Goal: Task Accomplishment & Management: Complete application form

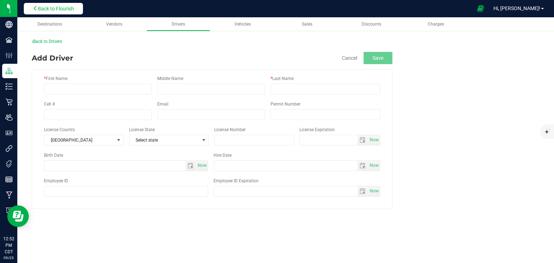
click at [59, 9] on span "Back to Flourish" at bounding box center [56, 9] width 36 height 6
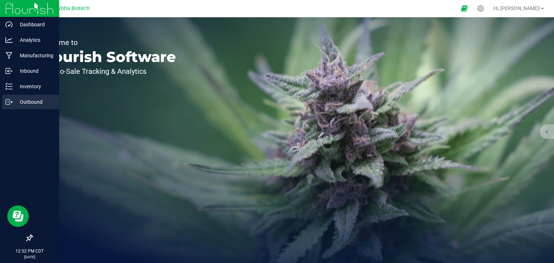
click at [27, 106] on p "Outbound" at bounding box center [34, 102] width 43 height 9
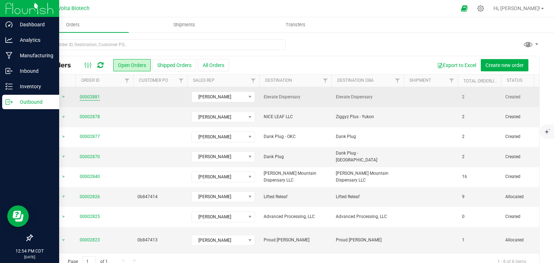
click at [94, 97] on link "00002881" at bounding box center [90, 97] width 20 height 7
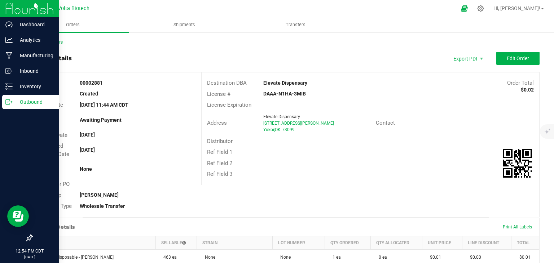
click at [276, 128] on span "OK" at bounding box center [278, 129] width 6 height 5
click at [509, 55] on button "Edit Order" at bounding box center [518, 58] width 43 height 13
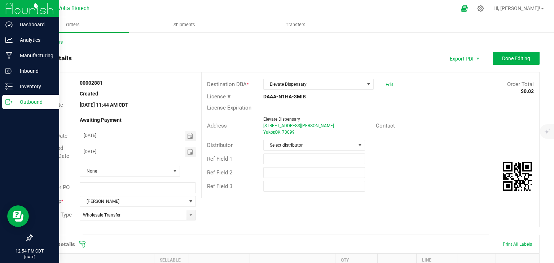
click at [282, 127] on span "[STREET_ADDRESS][PERSON_NAME]" at bounding box center [298, 125] width 71 height 5
click at [295, 128] on span "[STREET_ADDRESS][PERSON_NAME]" at bounding box center [298, 125] width 71 height 5
click at [280, 135] on span "OK" at bounding box center [278, 132] width 6 height 5
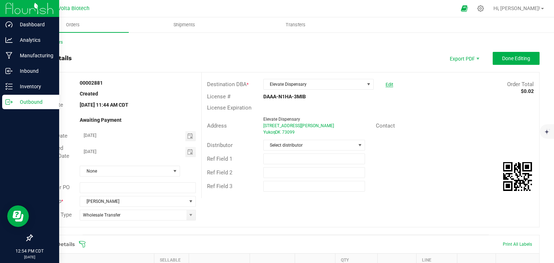
click at [386, 86] on link "Edit" at bounding box center [390, 84] width 8 height 5
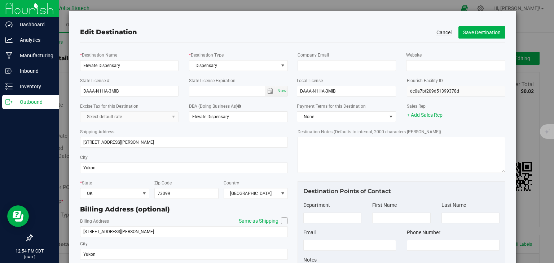
click at [437, 32] on button "Cancel" at bounding box center [444, 32] width 15 height 7
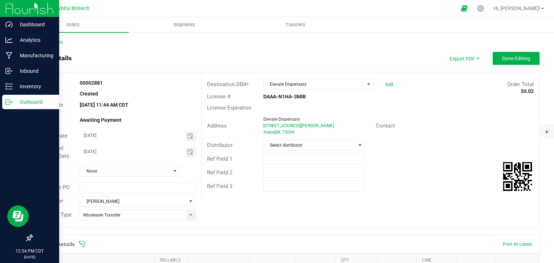
click at [12, 104] on icon at bounding box center [8, 102] width 7 height 7
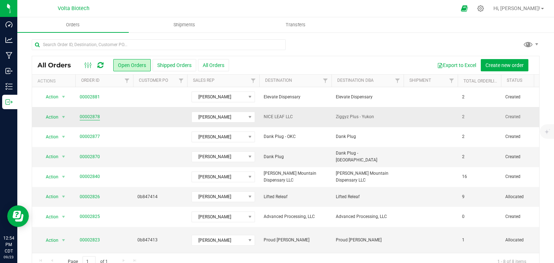
click at [95, 118] on link "00002878" at bounding box center [90, 117] width 20 height 7
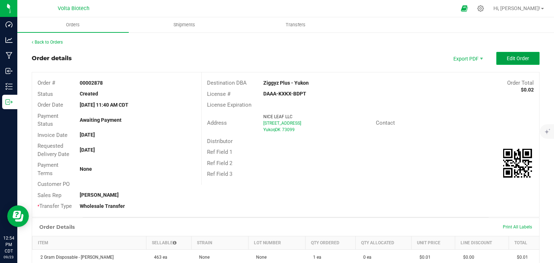
click at [497, 54] on button "Edit Order" at bounding box center [518, 58] width 43 height 13
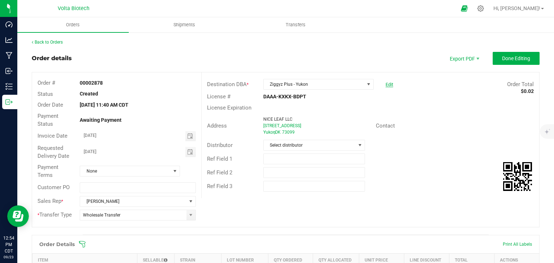
click at [386, 84] on link "Edit" at bounding box center [390, 84] width 8 height 5
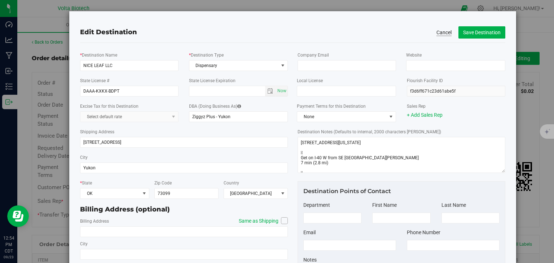
click at [441, 32] on button "Cancel" at bounding box center [444, 32] width 15 height 7
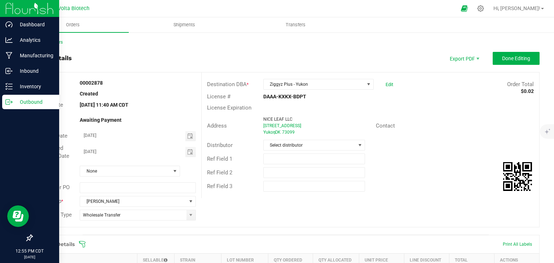
click at [11, 102] on line at bounding box center [10, 102] width 4 height 0
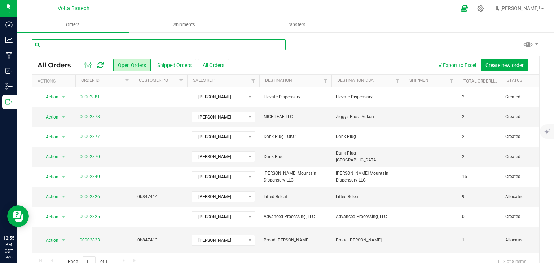
click at [170, 43] on input "text" at bounding box center [159, 44] width 254 height 11
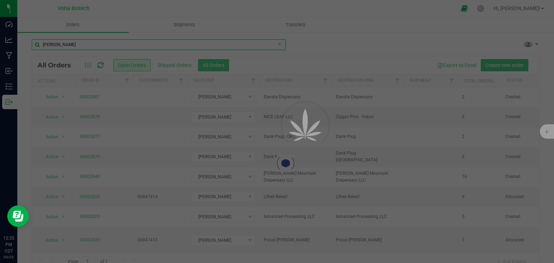
type input "[PERSON_NAME]"
click at [213, 66] on div at bounding box center [277, 131] width 554 height 263
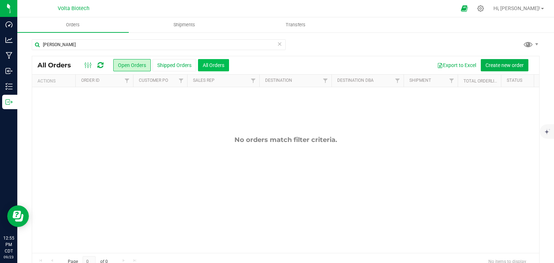
click at [219, 67] on button "All Orders" at bounding box center [213, 65] width 31 height 12
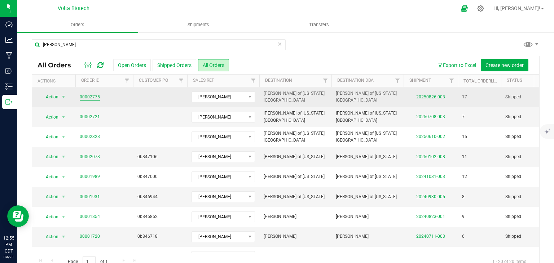
click at [86, 97] on link "00002775" at bounding box center [90, 97] width 20 height 7
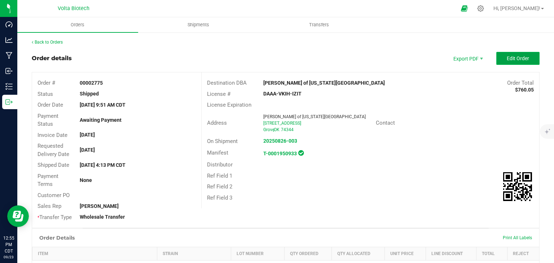
click at [509, 56] on span "Edit Order" at bounding box center [518, 59] width 22 height 6
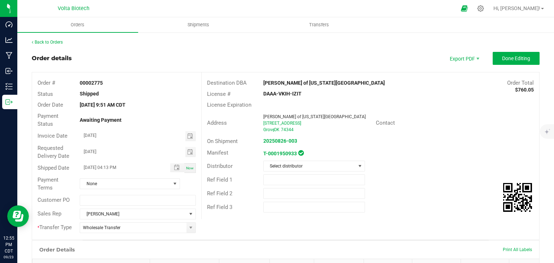
click at [288, 129] on span "74344" at bounding box center [287, 129] width 13 height 5
click at [53, 41] on link "Back to Orders" at bounding box center [47, 42] width 31 height 5
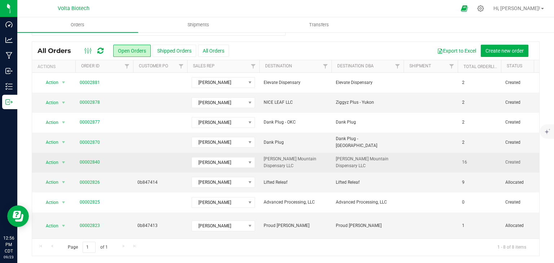
scroll to position [14, 0]
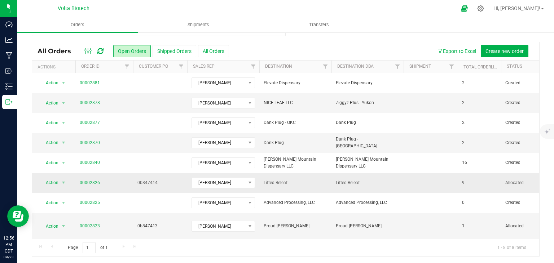
click at [90, 182] on link "00002826" at bounding box center [90, 183] width 20 height 7
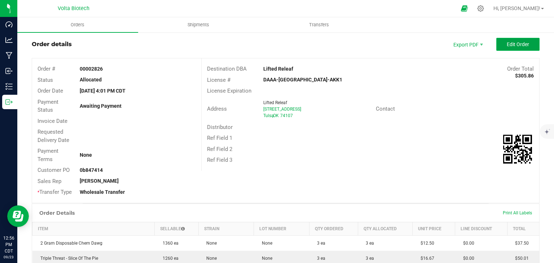
click at [505, 49] on button "Edit Order" at bounding box center [518, 44] width 43 height 13
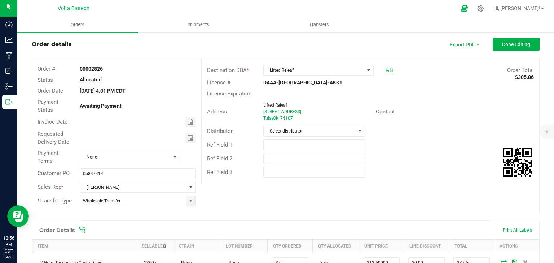
click at [386, 71] on link "Edit" at bounding box center [390, 70] width 8 height 5
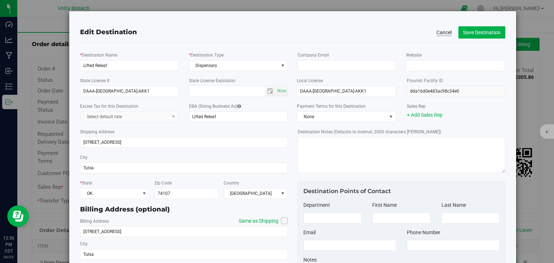
click at [437, 36] on button "Cancel" at bounding box center [444, 32] width 15 height 7
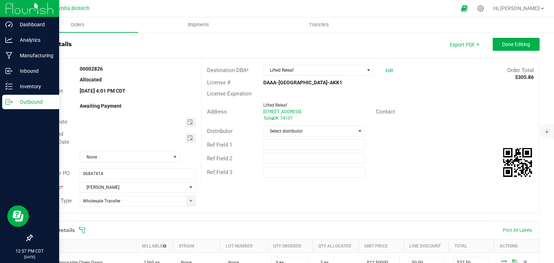
click at [9, 104] on icon at bounding box center [8, 102] width 7 height 7
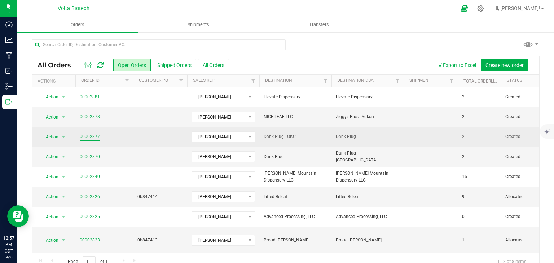
click at [86, 136] on link "00002877" at bounding box center [90, 137] width 20 height 7
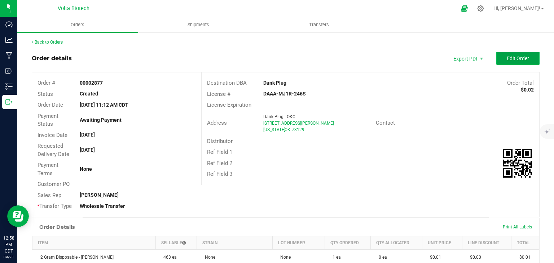
click at [511, 56] on span "Edit Order" at bounding box center [518, 59] width 22 height 6
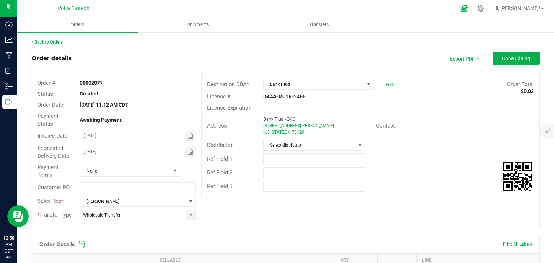
click at [388, 85] on link "Edit" at bounding box center [390, 84] width 8 height 5
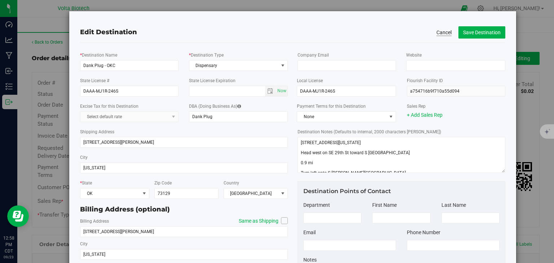
click at [437, 32] on button "Cancel" at bounding box center [444, 32] width 15 height 7
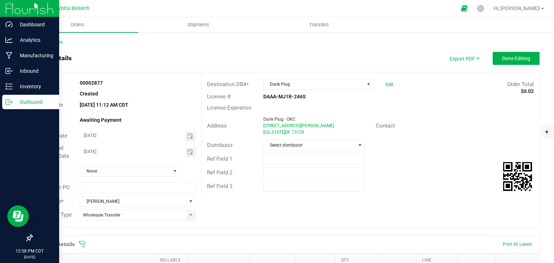
click at [8, 106] on div "Outbound" at bounding box center [30, 102] width 57 height 14
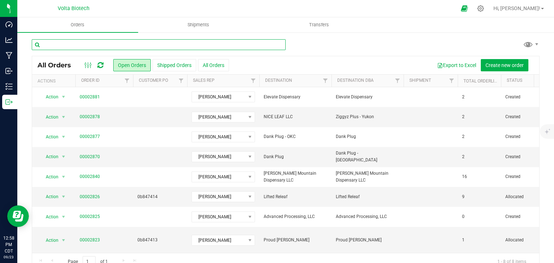
click at [143, 43] on input "text" at bounding box center [159, 44] width 254 height 11
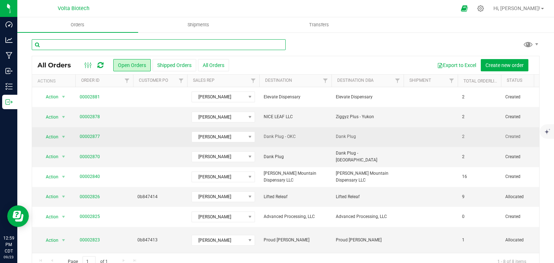
scroll to position [14, 0]
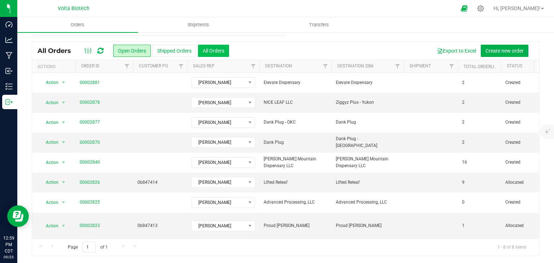
click at [205, 49] on button "All Orders" at bounding box center [213, 51] width 31 height 12
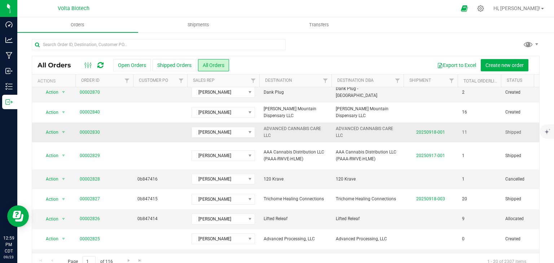
scroll to position [120, 0]
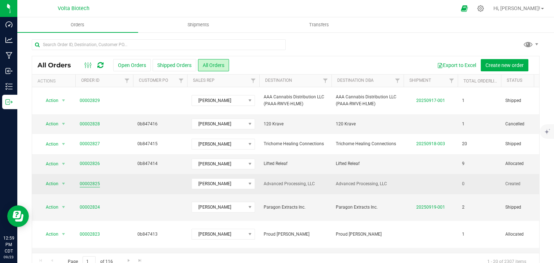
click at [92, 181] on link "00002825" at bounding box center [90, 184] width 20 height 7
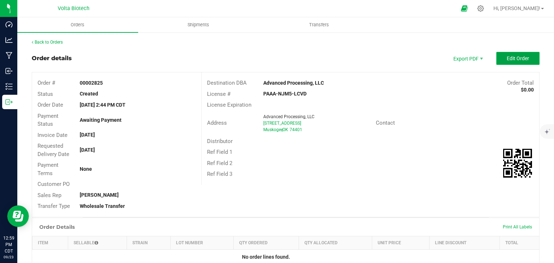
click at [507, 60] on span "Edit Order" at bounding box center [518, 59] width 22 height 6
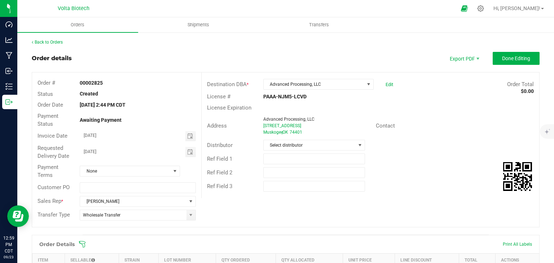
click at [391, 85] on div "Advanced Processing, LLC Edit" at bounding box center [328, 84] width 141 height 11
click at [388, 85] on link "Edit" at bounding box center [390, 84] width 8 height 5
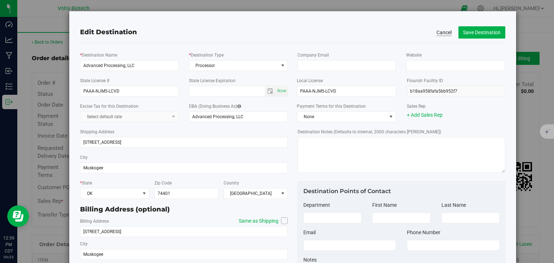
click at [443, 32] on button "Cancel" at bounding box center [444, 32] width 15 height 7
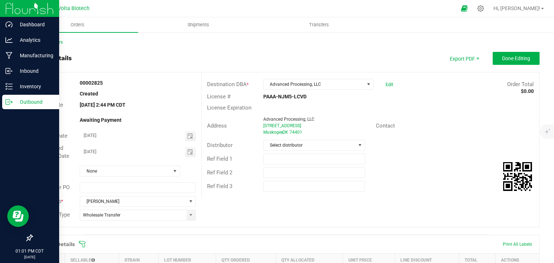
click at [7, 104] on icon at bounding box center [8, 102] width 7 height 7
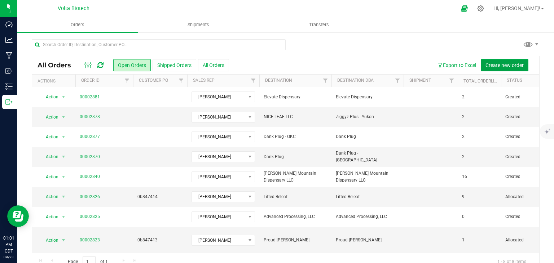
click at [493, 65] on span "Create new order" at bounding box center [505, 65] width 38 height 6
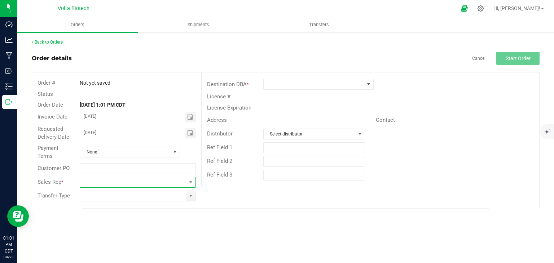
click at [99, 179] on span at bounding box center [133, 183] width 106 height 10
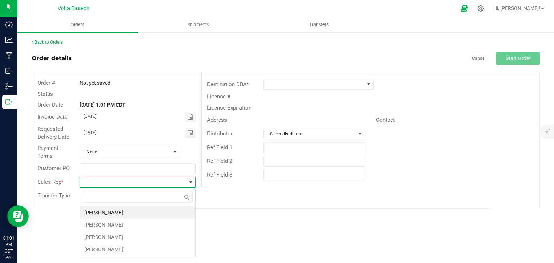
scroll to position [10, 116]
type input "cros"
click at [91, 213] on li "[PERSON_NAME]" at bounding box center [138, 213] width 116 height 12
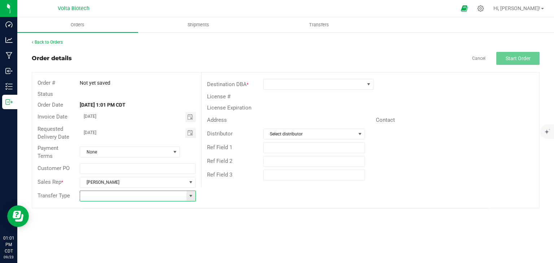
click at [108, 195] on input at bounding box center [133, 196] width 106 height 10
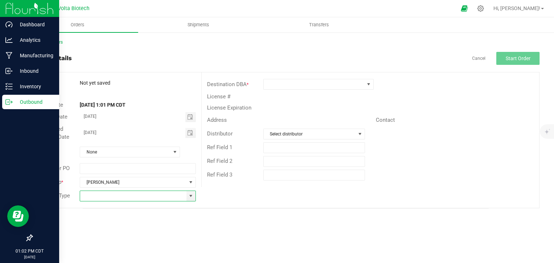
click at [8, 100] on icon at bounding box center [8, 102] width 7 height 7
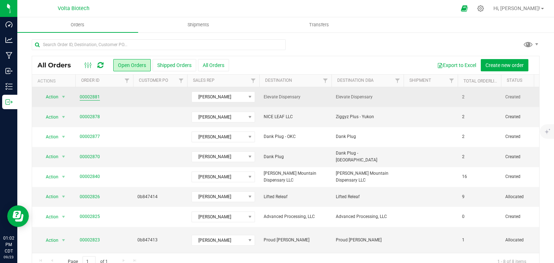
click at [91, 94] on link "00002881" at bounding box center [90, 97] width 20 height 7
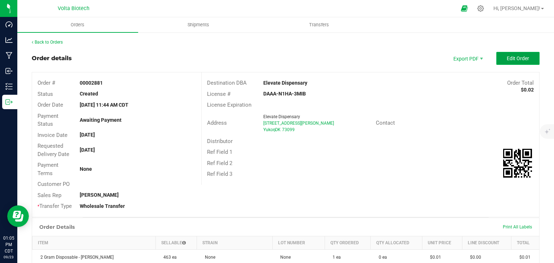
click at [497, 60] on button "Edit Order" at bounding box center [518, 58] width 43 height 13
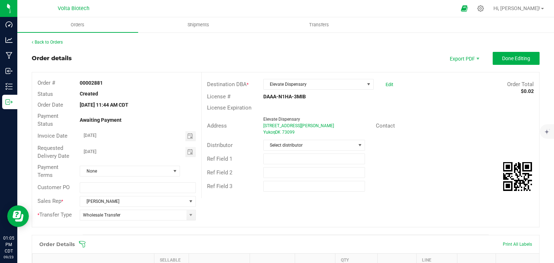
click at [386, 81] on div "Edit" at bounding box center [387, 84] width 11 height 11
click at [388, 83] on link "Edit" at bounding box center [390, 84] width 8 height 5
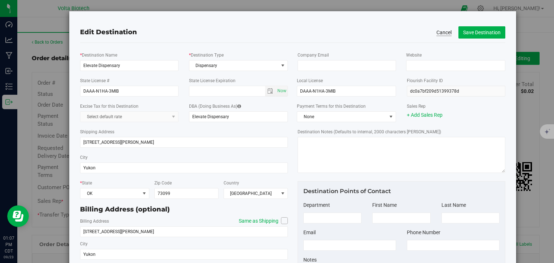
click at [445, 31] on button "Cancel" at bounding box center [444, 32] width 15 height 7
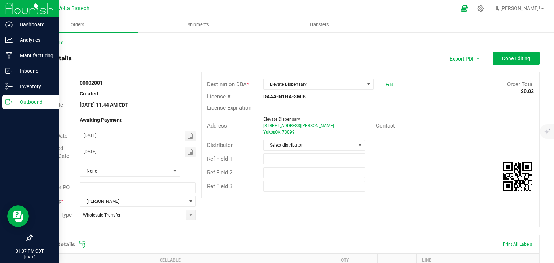
click at [16, 103] on p "Outbound" at bounding box center [34, 102] width 43 height 9
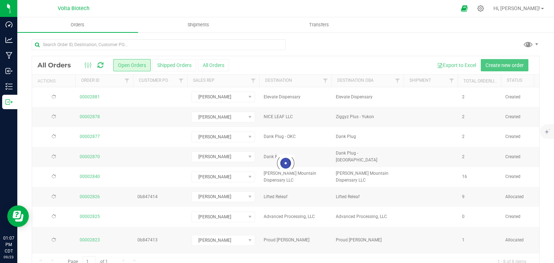
click at [489, 66] on div at bounding box center [286, 163] width 508 height 214
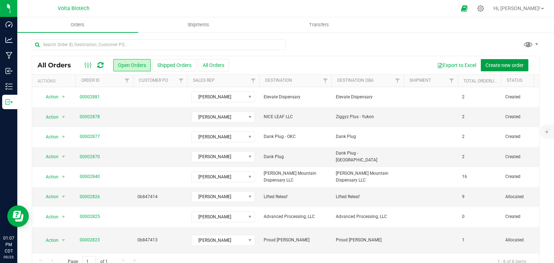
click at [489, 66] on span "Create new order" at bounding box center [505, 65] width 38 height 6
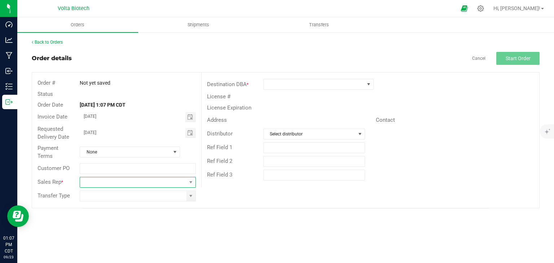
click at [104, 181] on span at bounding box center [133, 183] width 106 height 10
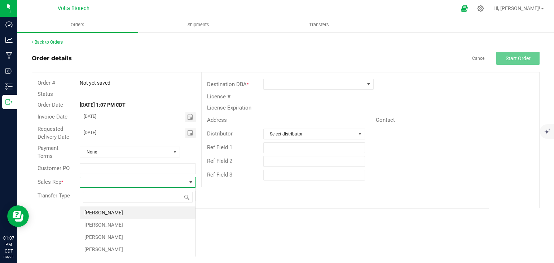
scroll to position [10, 116]
type input "cros"
click at [95, 214] on li "[PERSON_NAME]" at bounding box center [138, 213] width 116 height 12
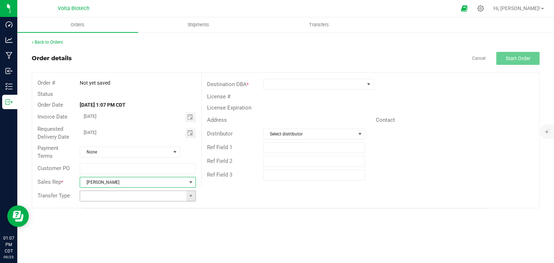
click at [96, 197] on input at bounding box center [133, 196] width 106 height 10
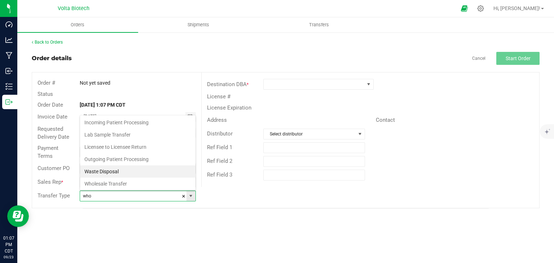
scroll to position [10, 114]
click at [97, 185] on li "Wholesale Transfer" at bounding box center [138, 184] width 116 height 12
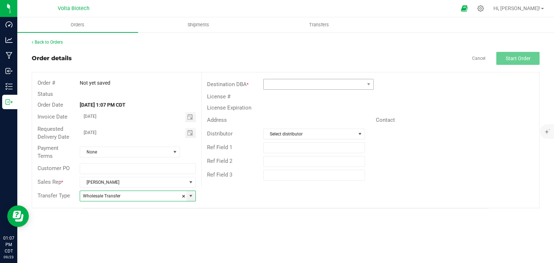
type input "Wholesale Transfer"
click at [282, 84] on span at bounding box center [314, 84] width 101 height 10
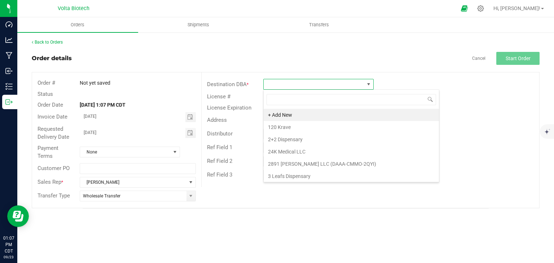
scroll to position [10, 110]
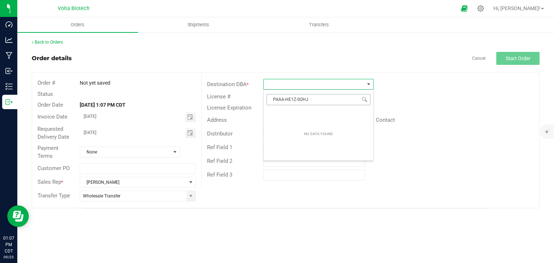
click at [305, 98] on input "PAAA-HE1Z-SOHJ" at bounding box center [319, 99] width 104 height 11
type input "\"
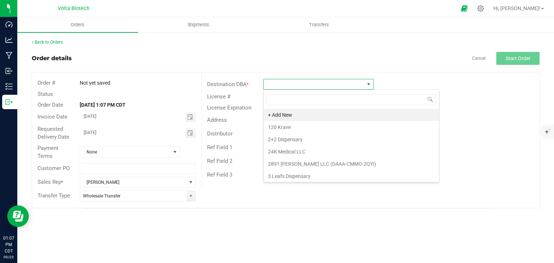
click at [414, 87] on div "Destination DBA *" at bounding box center [371, 85] width 338 height 14
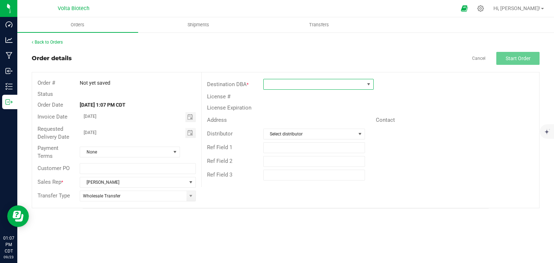
click at [313, 85] on span at bounding box center [314, 84] width 101 height 10
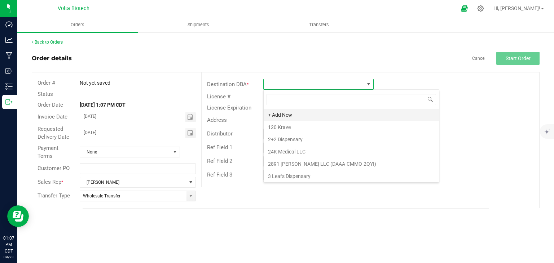
click at [279, 115] on li "+ Add New" at bounding box center [351, 115] width 175 height 12
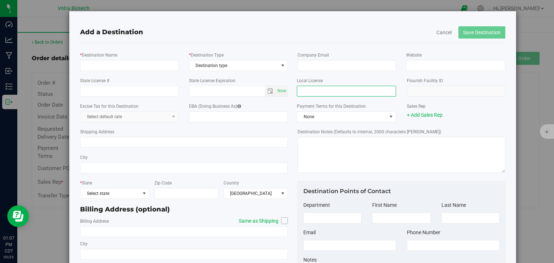
click at [330, 93] on input "text" at bounding box center [346, 91] width 99 height 11
paste input "PAAA-HE1Z-SOHJ"
type input "PAAA-HE1Z-SOHJ"
click at [140, 92] on input "State License #" at bounding box center [129, 91] width 99 height 11
paste input "PAAA-HE1Z-SOHJ"
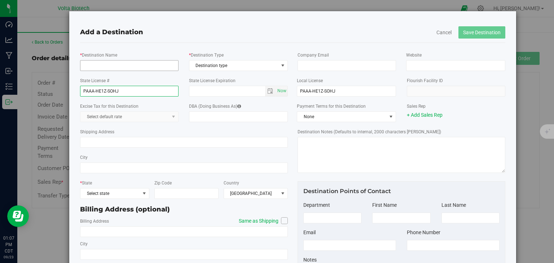
type input "PAAA-HE1Z-SOHJ"
click at [136, 70] on input "* Destination Name" at bounding box center [129, 65] width 99 height 11
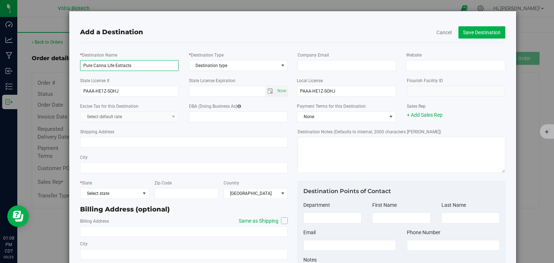
type input "Pure Canna Life Extracts"
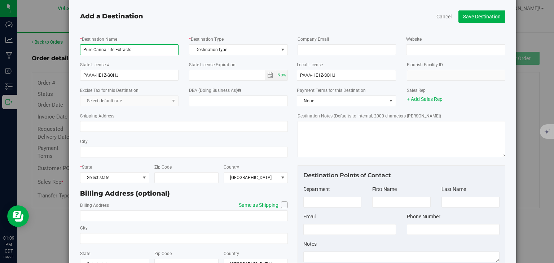
scroll to position [28, 0]
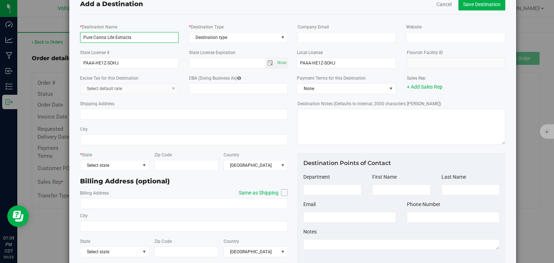
click at [126, 39] on input "Pure Canna Life Extracts" at bounding box center [129, 37] width 99 height 11
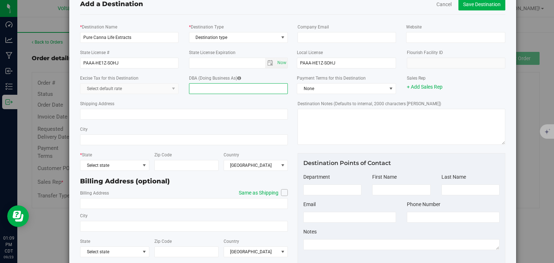
click at [196, 91] on input "DBA (Doing Business As)" at bounding box center [238, 88] width 99 height 11
paste input "Pure Canna Life Extracts"
type input "Pure Canna Life Extracts"
click at [316, 62] on input "PAAA-HE1Z-SOHJ" at bounding box center [346, 63] width 99 height 11
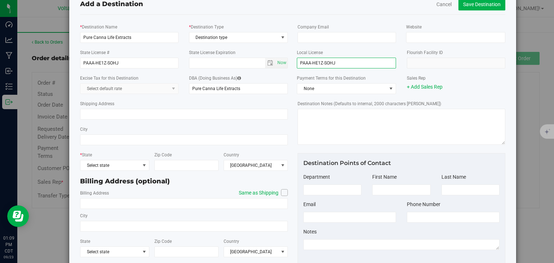
click at [316, 62] on input "PAAA-HE1Z-SOHJ" at bounding box center [346, 63] width 99 height 11
click at [127, 40] on input "Pure Canna Life Extracts" at bounding box center [129, 37] width 99 height 11
type input "Pure Canna Life Extracts, LLC"
click at [365, 87] on span "None" at bounding box center [341, 89] width 89 height 10
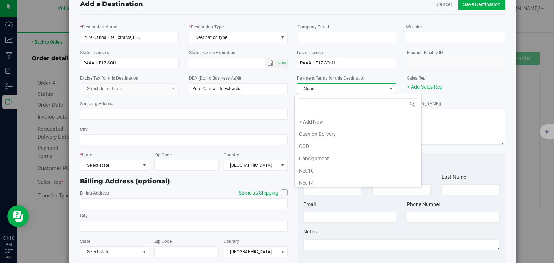
scroll to position [9, 0]
click at [335, 146] on li "COD" at bounding box center [358, 147] width 127 height 12
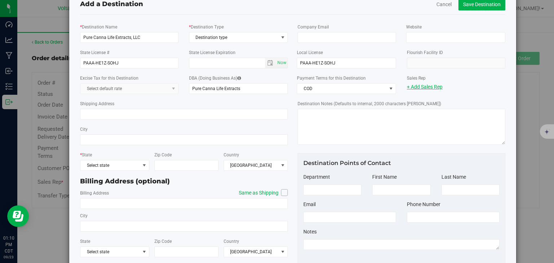
click at [417, 86] on link "+ Add Sales Rep" at bounding box center [425, 87] width 36 height 6
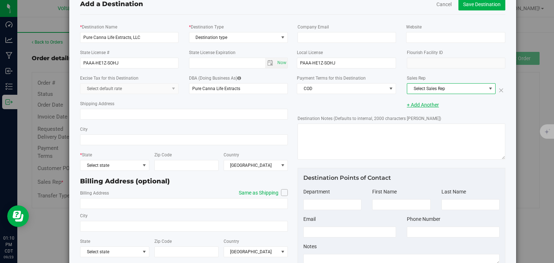
click at [417, 86] on span "Select Sales Rep" at bounding box center [447, 89] width 79 height 10
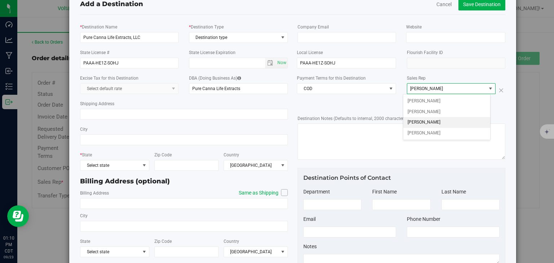
click at [411, 121] on span "[PERSON_NAME]" at bounding box center [424, 122] width 33 height 9
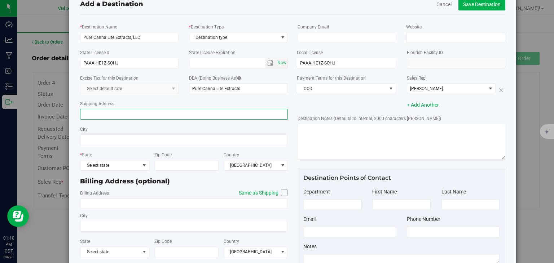
click at [121, 118] on input "Shipping Address" at bounding box center [184, 114] width 208 height 11
paste input "[STREET_ADDRESS]"
click at [101, 114] on input "[STREET_ADDRESS]" at bounding box center [184, 114] width 208 height 11
type input "[STREET_ADDRESS]"
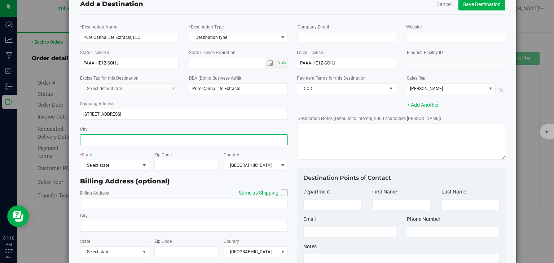
click at [93, 140] on input "City" at bounding box center [184, 140] width 208 height 11
type input "[PERSON_NAME]"
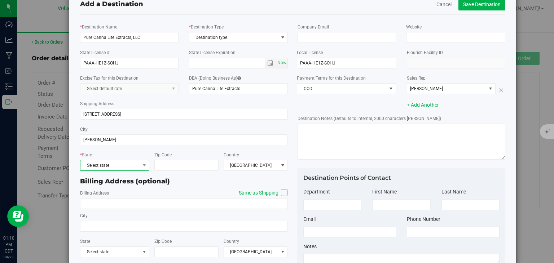
click at [127, 166] on span "Select state" at bounding box center [110, 166] width 60 height 10
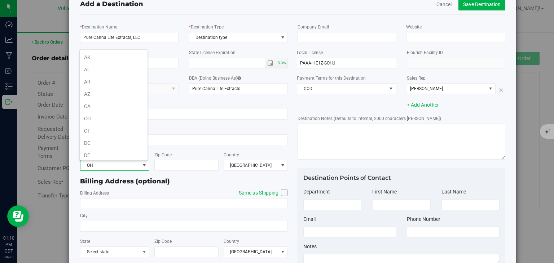
scroll to position [341, 0]
click at [168, 162] on input "Zip Code" at bounding box center [186, 165] width 64 height 11
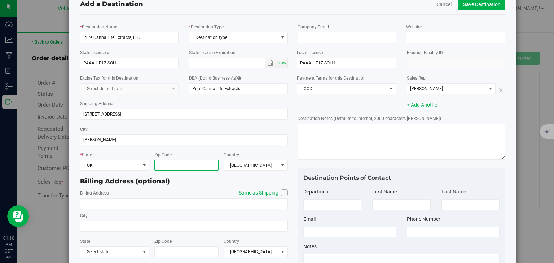
paste input "73025"
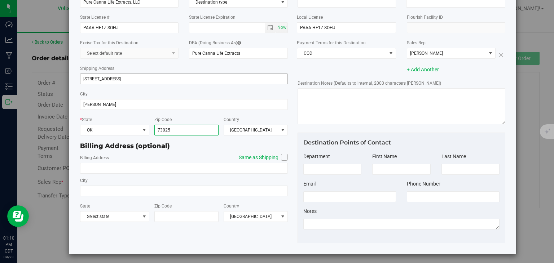
scroll to position [66, 0]
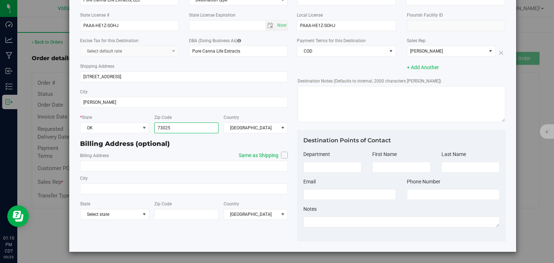
type input "73025"
click at [283, 155] on icon at bounding box center [285, 155] width 4 height 0
click at [0, 0] on input "Same as Shipping" at bounding box center [0, 0] width 0 height 0
type input "[STREET_ADDRESS]"
type input "[PERSON_NAME]"
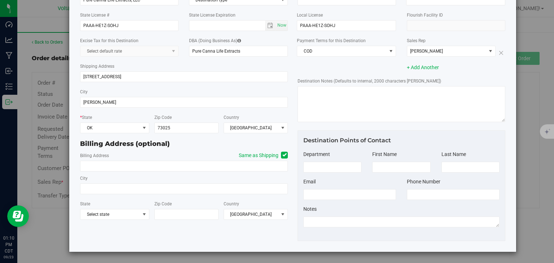
type input "73025"
click at [384, 171] on input at bounding box center [402, 167] width 58 height 11
type input "[PERSON_NAME]"
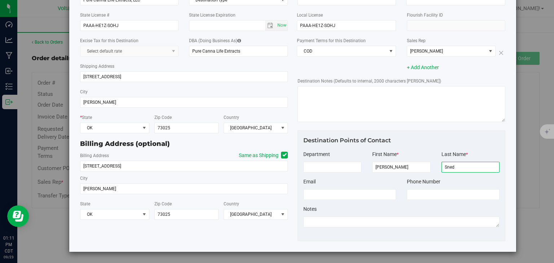
click at [446, 166] on input "Sned" at bounding box center [471, 167] width 58 height 11
type input "[PERSON_NAME]"
drag, startPoint x: 430, startPoint y: 196, endPoint x: 424, endPoint y: 193, distance: 6.6
click at [424, 193] on input "tel" at bounding box center [453, 195] width 93 height 11
paste input "[PHONE_NUMBER]"
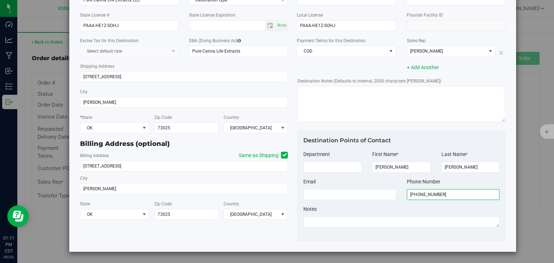
scroll to position [0, 0]
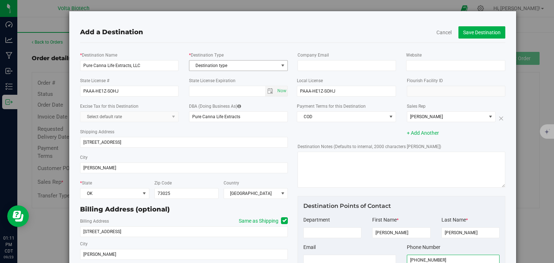
type input "[PHONE_NUMBER]"
click at [275, 67] on span "Destination type" at bounding box center [234, 66] width 89 height 10
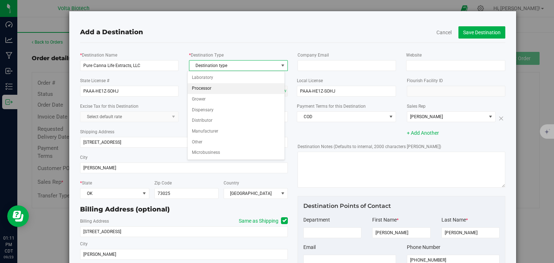
click at [209, 84] on li "Processor" at bounding box center [236, 88] width 97 height 11
click at [209, 84] on div "Destination type Laboratory Processor Grower Dispensary Distributor Manufacture…" at bounding box center [236, 115] width 98 height 88
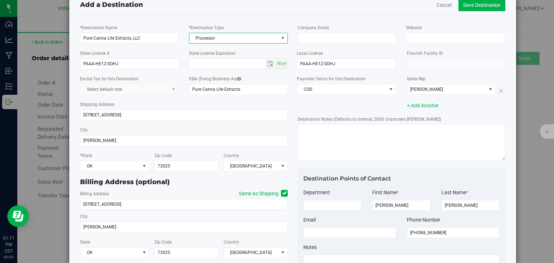
scroll to position [27, 0]
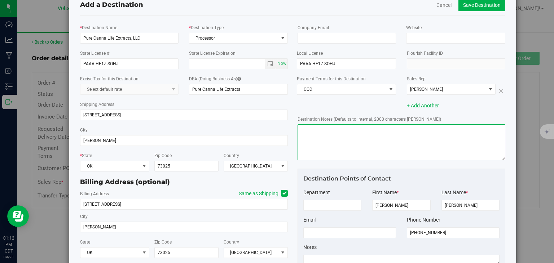
click at [348, 155] on textarea "Destination Notes (Defaults to internal, 2000 characters [PERSON_NAME])" at bounding box center [402, 143] width 208 height 36
click at [338, 144] on textarea "Destination Notes (Defaults to internal, 2000 characters [PERSON_NAME])" at bounding box center [402, 143] width 208 height 36
paste textarea "[STREET_ADDRESS][US_STATE]  Get on I-35 N from SE [GEOGRAPHIC_DATA] 3 min (1.0…"
click at [313, 145] on textarea "Destination Notes (Defaults to internal, 2000 characters [PERSON_NAME])" at bounding box center [402, 143] width 208 height 36
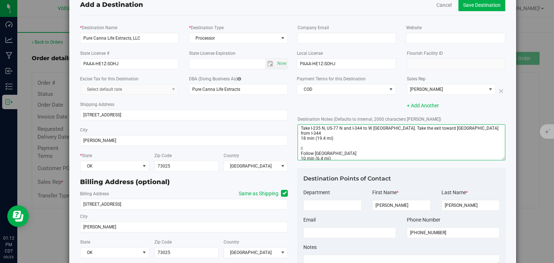
scroll to position [38, 0]
click at [307, 128] on textarea "Destination Notes (Defaults to internal, 2000 characters [PERSON_NAME])" at bounding box center [402, 143] width 208 height 36
click at [304, 149] on textarea "Destination Notes (Defaults to internal, 2000 characters [PERSON_NAME])" at bounding box center [402, 143] width 208 height 36
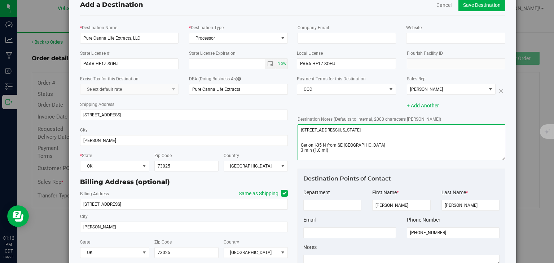
click at [304, 148] on textarea "Destination Notes (Defaults to internal, 2000 characters [PERSON_NAME])" at bounding box center [402, 143] width 208 height 36
type textarea "[STREET_ADDRESS][US_STATE] Get on I-35 N from SE [GEOGRAPHIC_DATA] 3 min (1.0 m…"
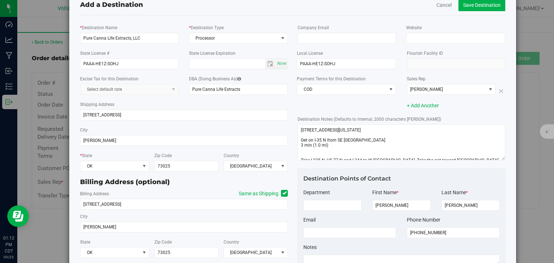
click at [453, 108] on div "+ Add Another" at bounding box center [456, 106] width 99 height 8
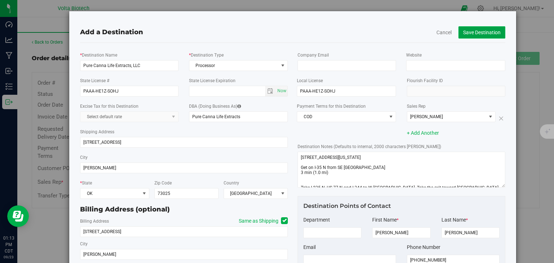
click at [465, 32] on button "Save Destination" at bounding box center [482, 32] width 47 height 12
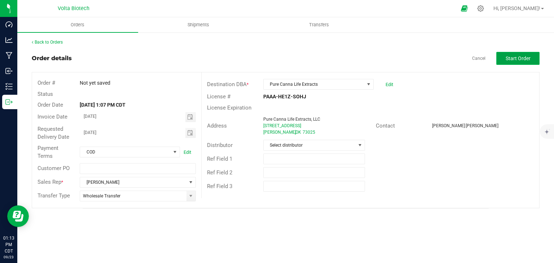
click at [519, 57] on span "Start Order" at bounding box center [518, 59] width 25 height 6
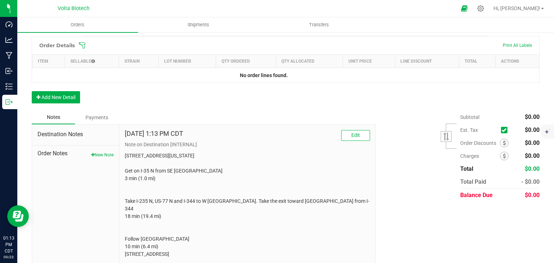
scroll to position [213, 0]
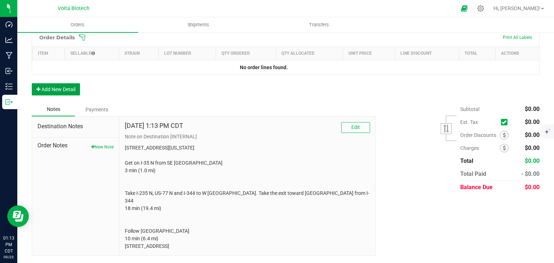
click at [65, 83] on button "Add New Detail" at bounding box center [56, 89] width 48 height 12
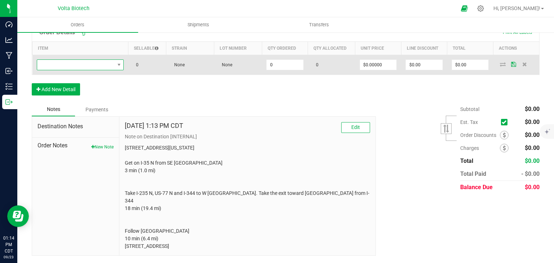
click at [73, 64] on span "NO DATA FOUND" at bounding box center [76, 65] width 78 height 10
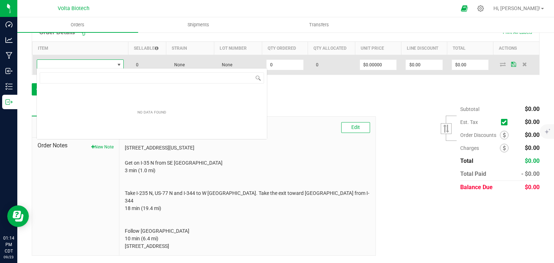
scroll to position [10, 86]
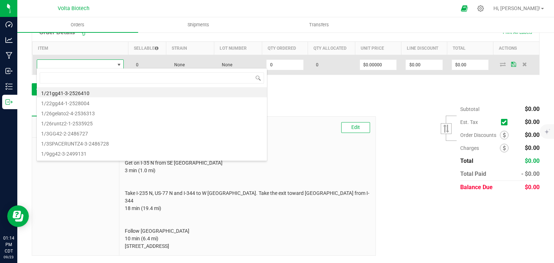
type input "0"
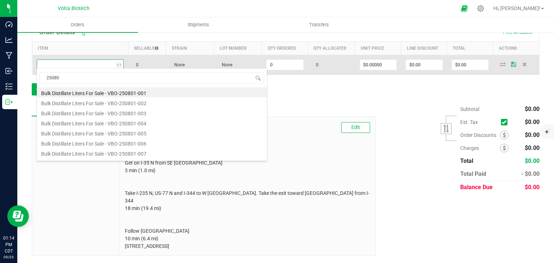
type input "250801"
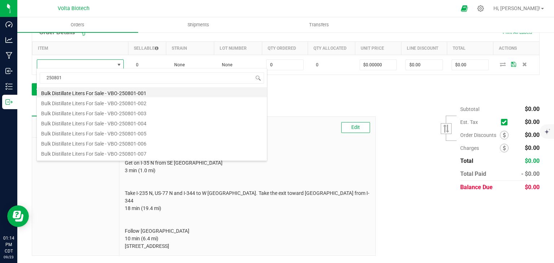
click at [83, 93] on li "Bulk Distillate Liters For Sale - VBO-250801-001" at bounding box center [152, 92] width 230 height 10
type input "0.0000 g"
type input "$1.50000"
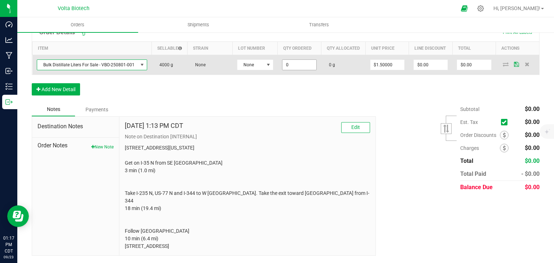
click at [295, 70] on input "0" at bounding box center [300, 65] width 34 height 10
type input "1000.0000 g"
type input "1.5"
type input "$1,500.00"
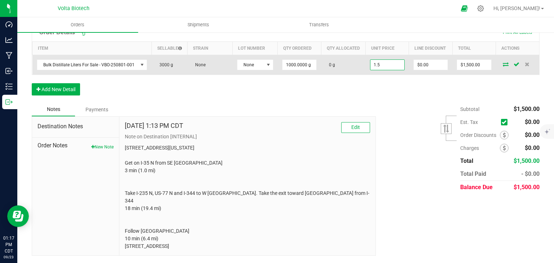
click at [373, 67] on input "1.5" at bounding box center [388, 65] width 34 height 10
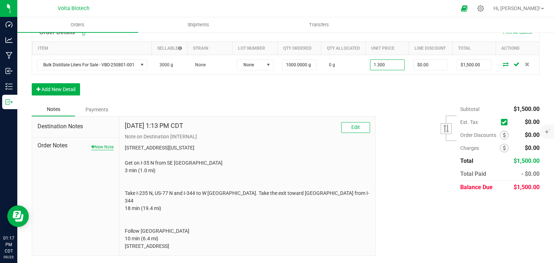
type input "$1.30000"
type input "$1,300.00"
click at [104, 148] on button "New Note" at bounding box center [102, 147] width 22 height 6
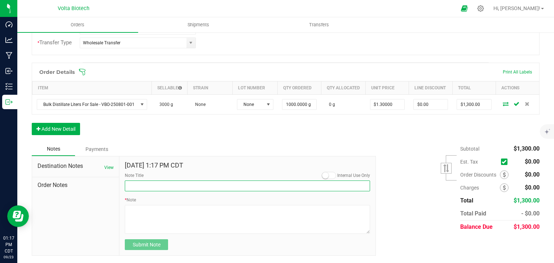
click at [147, 184] on input "Note Title" at bounding box center [247, 186] width 245 height 11
type input "Order Note"
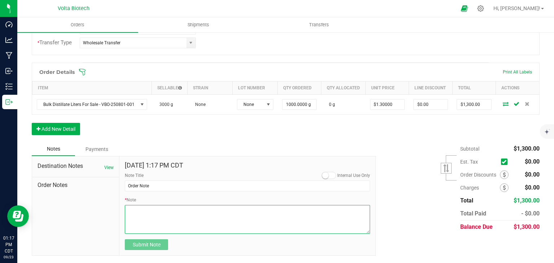
click at [165, 217] on textarea "* Note" at bounding box center [247, 219] width 245 height 29
type textarea "Pick-Up [DATE] or [DATE]. (CD) [DATE]"
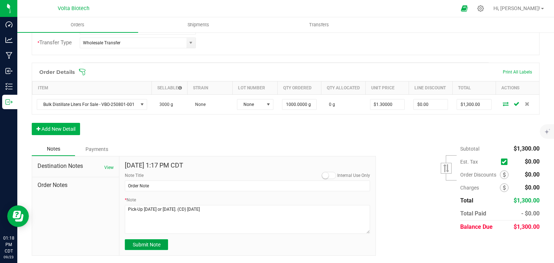
click at [147, 245] on span "Submit Note" at bounding box center [147, 245] width 28 height 6
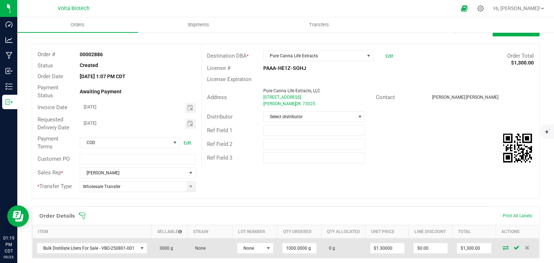
scroll to position [0, 0]
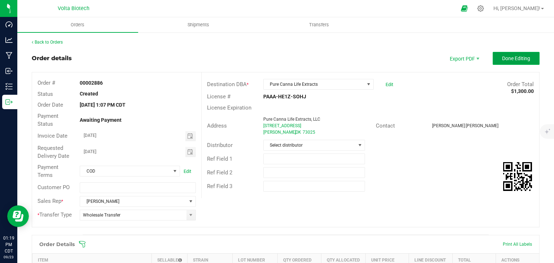
click at [519, 58] on span "Done Editing" at bounding box center [516, 59] width 28 height 6
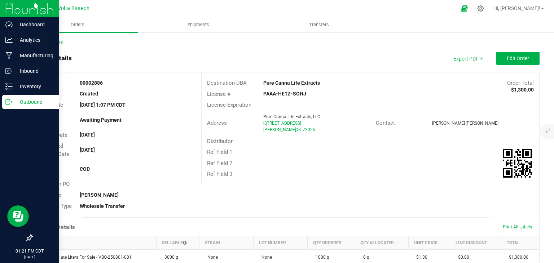
click at [8, 99] on icon at bounding box center [8, 102] width 7 height 7
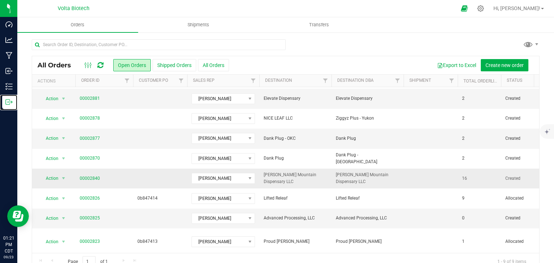
scroll to position [18, 0]
click at [93, 219] on link "00002825" at bounding box center [90, 218] width 20 height 7
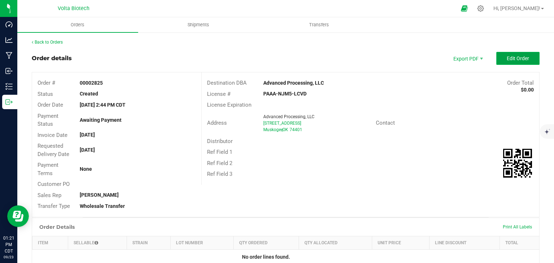
click at [523, 57] on span "Edit Order" at bounding box center [518, 59] width 22 height 6
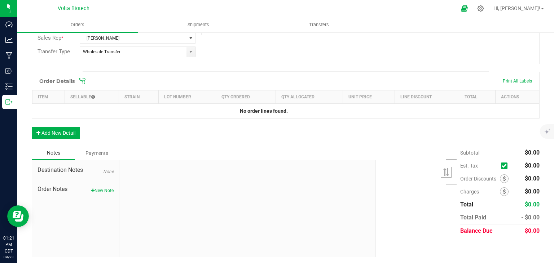
scroll to position [162, 0]
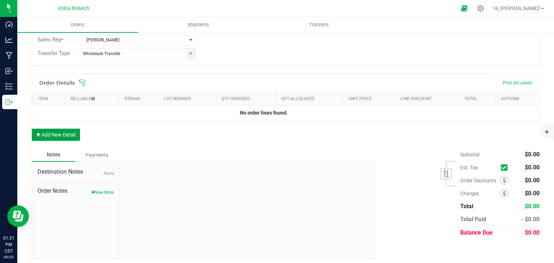
click at [77, 136] on button "Add New Detail" at bounding box center [56, 135] width 48 height 12
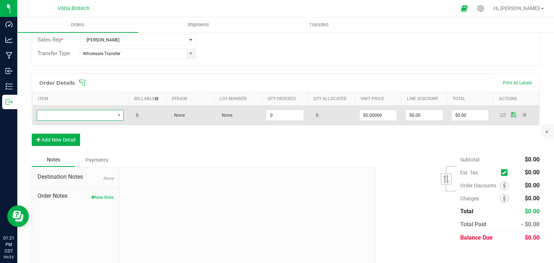
click at [70, 112] on span "NO DATA FOUND" at bounding box center [76, 115] width 78 height 10
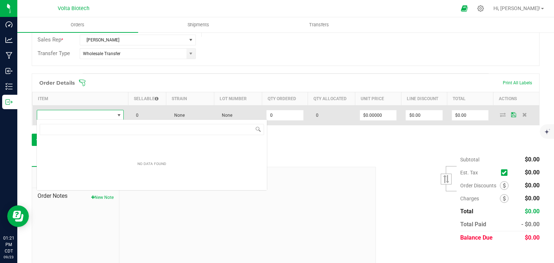
scroll to position [10, 86]
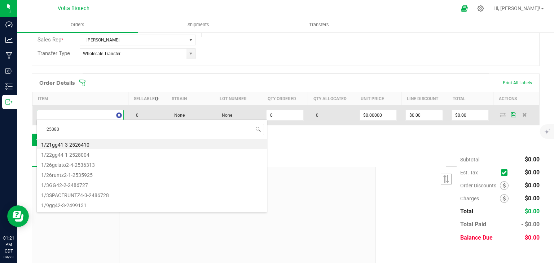
type input "250801"
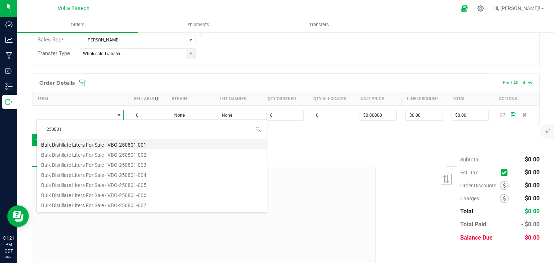
click at [70, 144] on li "Bulk Distillate Liters For Sale - VBO-250801-001" at bounding box center [152, 144] width 230 height 10
type input "0.0000 g"
type input "$1.50000"
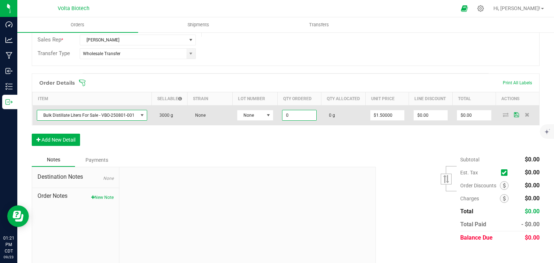
click at [292, 121] on input "0" at bounding box center [300, 115] width 34 height 10
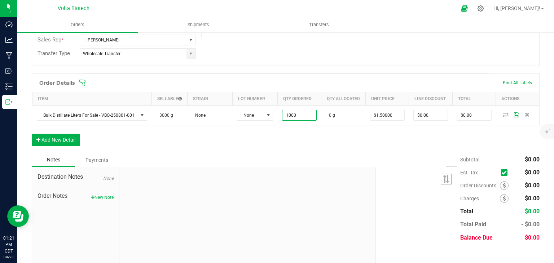
type input "1000.0000 g"
type input "$1,500.00"
click at [351, 148] on div "Order Details Print All Labels Item Sellable Strain Lot Number Qty Ordered Qty …" at bounding box center [286, 114] width 508 height 80
type input "1.5"
click at [377, 121] on input "1.5" at bounding box center [388, 115] width 34 height 10
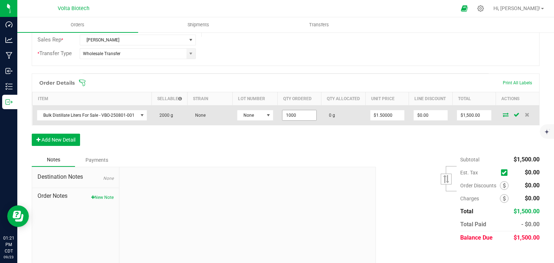
click at [309, 118] on input "1000" at bounding box center [300, 115] width 34 height 10
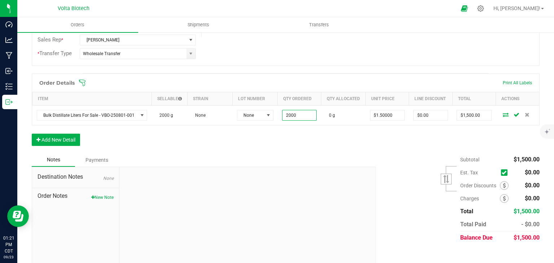
type input "2000.0000 g"
type input "$3,000.00"
drag, startPoint x: 373, startPoint y: 158, endPoint x: 343, endPoint y: 145, distance: 32.5
click at [343, 145] on div "Order Details Print All Labels Item Sellable Strain Lot Number Qty Ordered Qty …" at bounding box center [286, 114] width 508 height 80
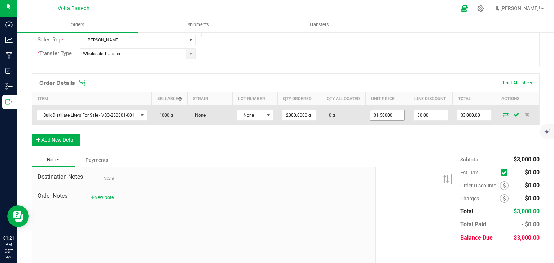
type input "1.5"
click at [383, 121] on input "1.5" at bounding box center [388, 115] width 34 height 10
click at [387, 120] on input "1.5" at bounding box center [388, 115] width 34 height 10
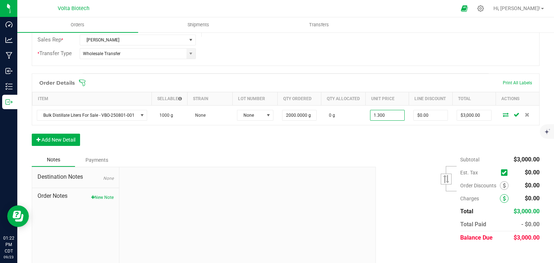
type input "$1.30000"
type input "$2,600.00"
click at [503, 201] on icon at bounding box center [504, 198] width 3 height 5
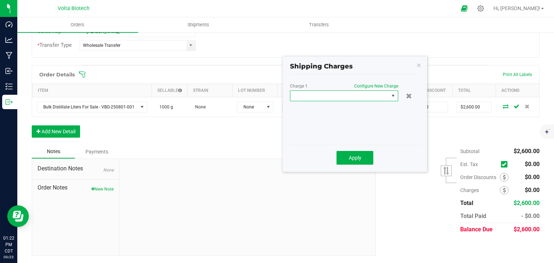
click at [336, 91] on span at bounding box center [340, 96] width 99 height 10
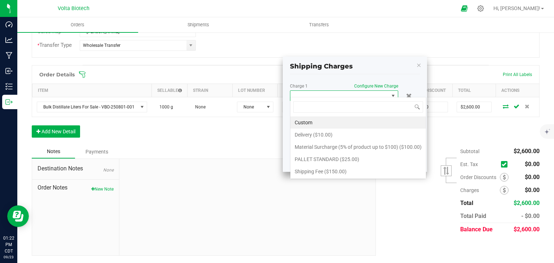
scroll to position [10, 108]
click at [311, 120] on li "Custom" at bounding box center [359, 123] width 136 height 12
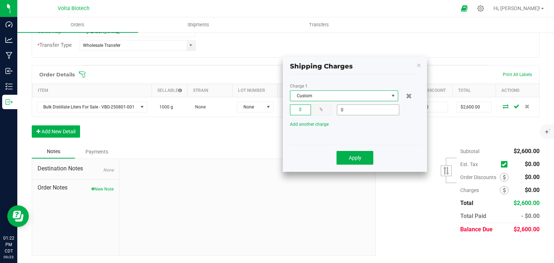
click at [352, 107] on input "0" at bounding box center [368, 110] width 62 height 10
type input "$50.00"
click at [354, 151] on button "Apply" at bounding box center [355, 158] width 37 height 14
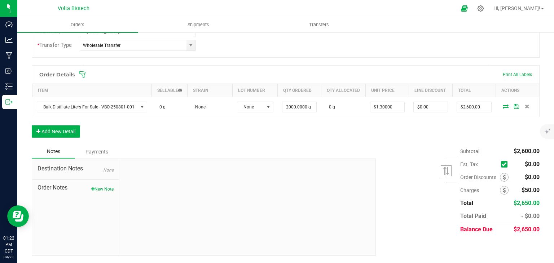
scroll to position [0, 0]
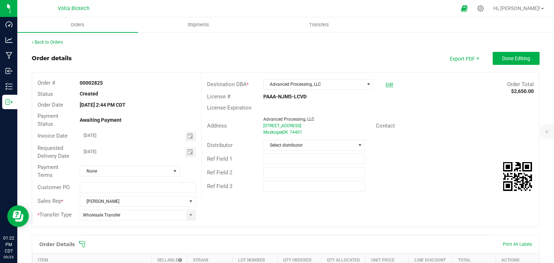
click at [386, 85] on link "Edit" at bounding box center [390, 84] width 8 height 5
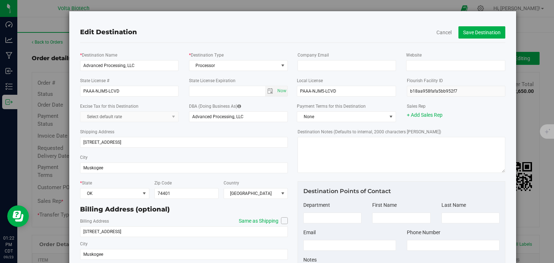
scroll to position [51, 0]
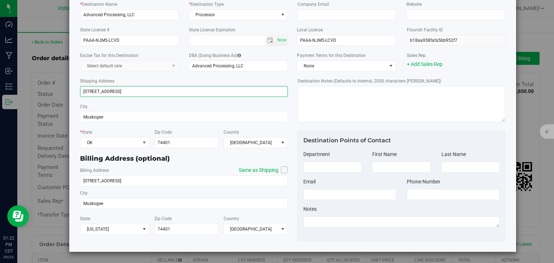
click at [122, 92] on input "[STREET_ADDRESS]" at bounding box center [184, 91] width 208 height 11
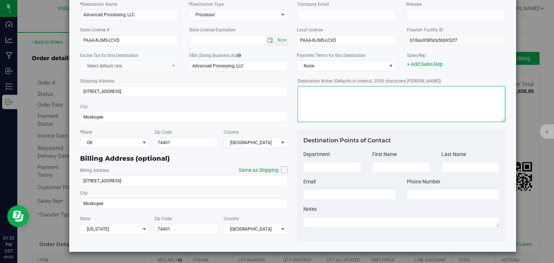
click at [376, 104] on textarea "Destination Notes (Defaults to internal, 2000 characters [PERSON_NAME])" at bounding box center [402, 104] width 208 height 36
paste textarea "[STREET_ADDRESS][US_STATE]  Get on I-35 S from SE 29th St and S I-35 Service R…"
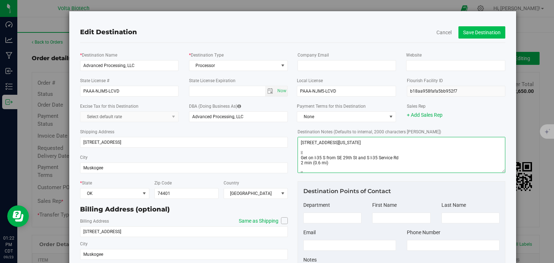
type textarea "[STREET_ADDRESS][US_STATE]  Get on I-35 S from SE 29th St and S I-35 Service R…"
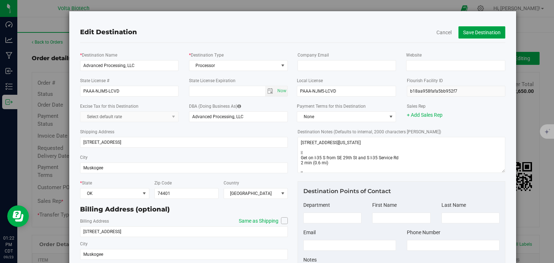
click at [476, 26] on button "Save Destination" at bounding box center [482, 32] width 47 height 12
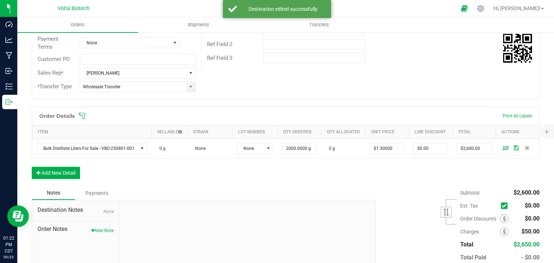
scroll to position [174, 0]
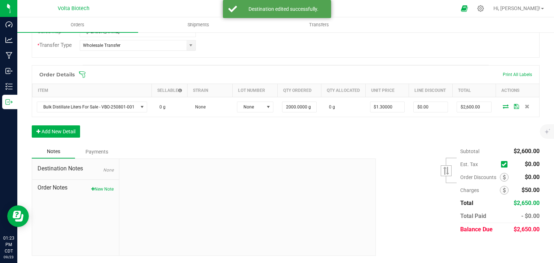
click at [96, 193] on div "Destination Notes None Order Notes New Note" at bounding box center [75, 207] width 87 height 97
click at [97, 189] on button "New Note" at bounding box center [102, 189] width 22 height 6
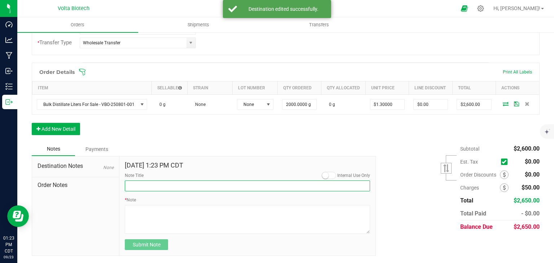
click at [156, 191] on input "Note Title" at bounding box center [247, 186] width 245 height 11
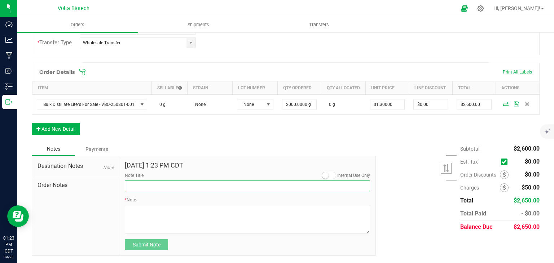
type input "Notes On Destination"
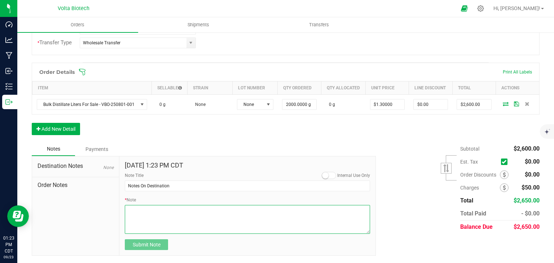
click at [173, 221] on textarea "* Note" at bounding box center [247, 219] width 245 height 29
paste textarea "[STREET_ADDRESS][US_STATE]  Get on I-35 S from SE 29th St and S I-35 Service R…"
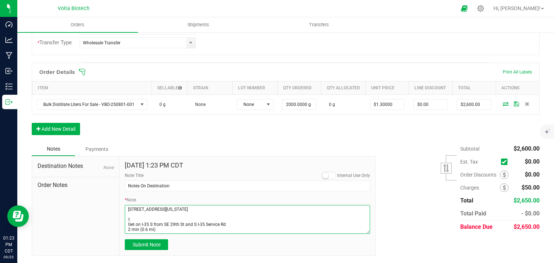
scroll to position [61, 0]
type textarea "[STREET_ADDRESS][US_STATE]  Get on I-35 S from SE 29th St and S I-35 Service R…"
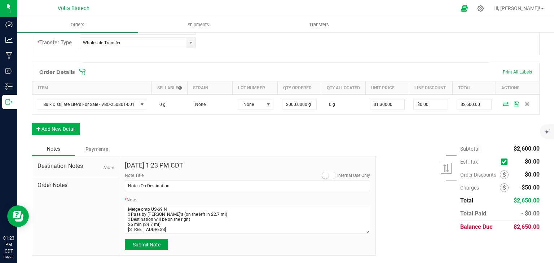
click at [148, 248] on span "Submit Note" at bounding box center [147, 245] width 28 height 6
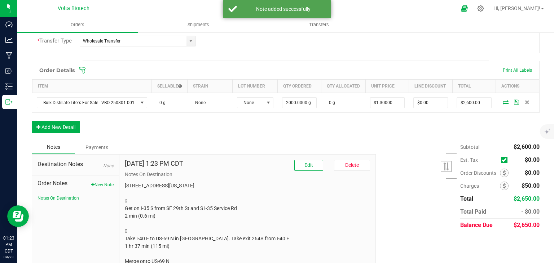
click at [95, 187] on button "New Note" at bounding box center [102, 185] width 22 height 6
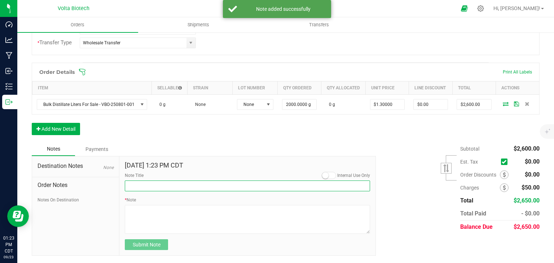
click at [139, 186] on input "Note Title" at bounding box center [247, 186] width 245 height 11
type input "Order Note"
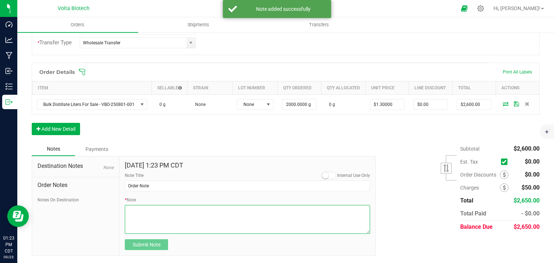
click at [167, 218] on textarea "* Note" at bounding box center [247, 219] width 245 height 29
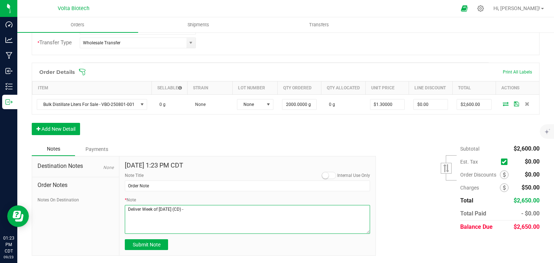
type textarea "Deliver Week of [DATE] (CD) -"
click at [141, 251] on button "Submit Note" at bounding box center [146, 245] width 43 height 11
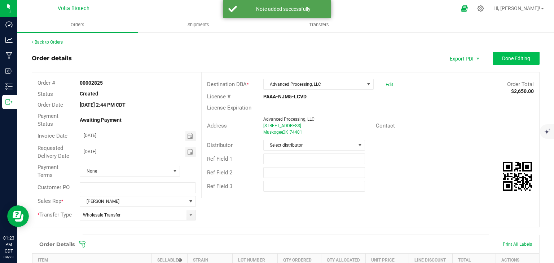
scroll to position [174, 0]
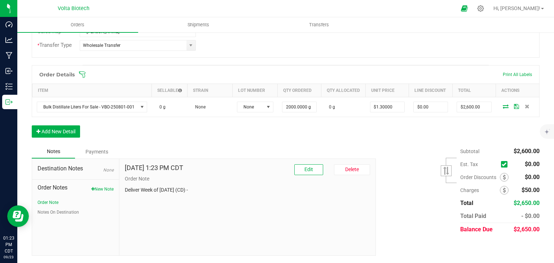
click at [357, 188] on p "Deliver Week of [DATE] (CD) -" at bounding box center [247, 191] width 245 height 8
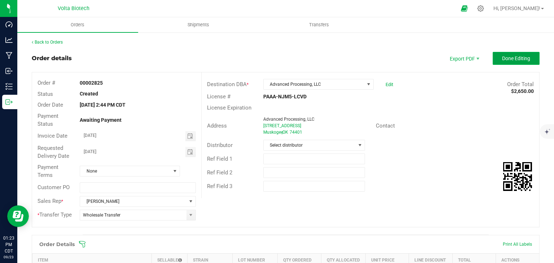
click at [502, 57] on span "Done Editing" at bounding box center [516, 59] width 28 height 6
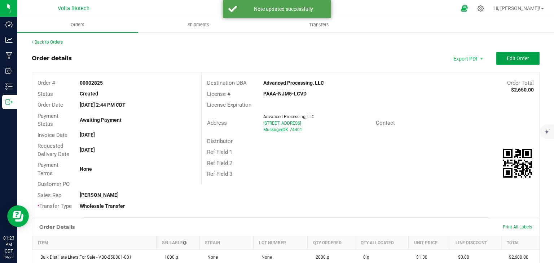
click at [513, 61] on span "Edit Order" at bounding box center [518, 59] width 22 height 6
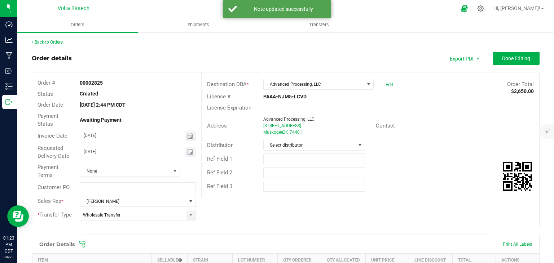
click at [188, 149] on span "Toggle calendar" at bounding box center [191, 152] width 10 height 10
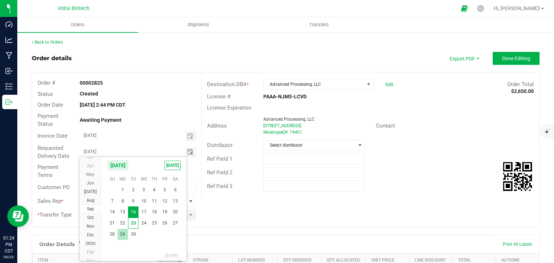
click at [121, 234] on span "29" at bounding box center [123, 234] width 10 height 11
type input "[DATE]"
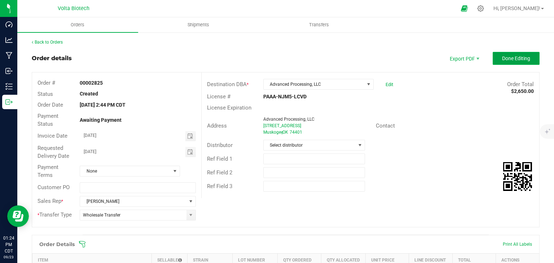
click at [513, 60] on span "Done Editing" at bounding box center [516, 59] width 28 height 6
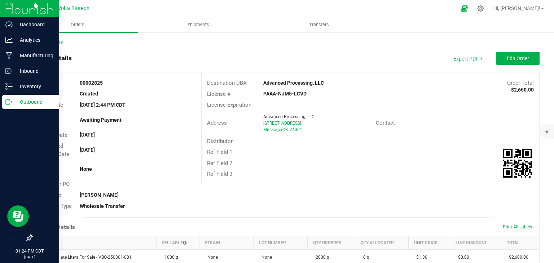
click at [9, 104] on icon at bounding box center [8, 102] width 4 height 5
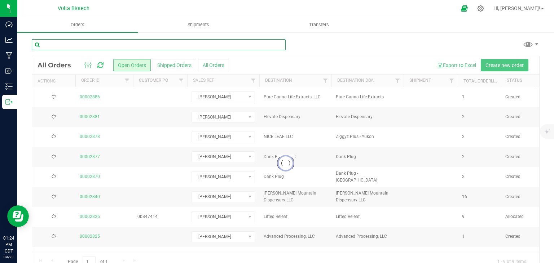
click at [109, 43] on input "text" at bounding box center [159, 44] width 254 height 11
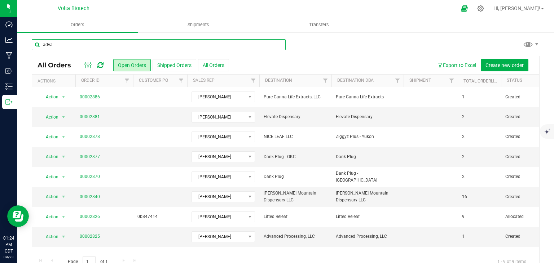
type input "adva"
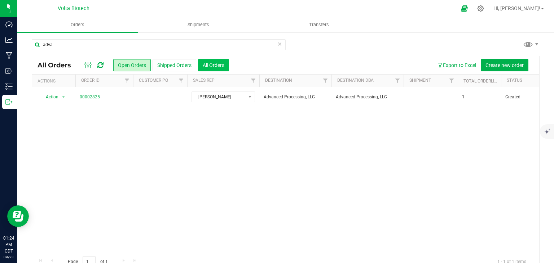
click at [202, 65] on button "All Orders" at bounding box center [213, 65] width 31 height 12
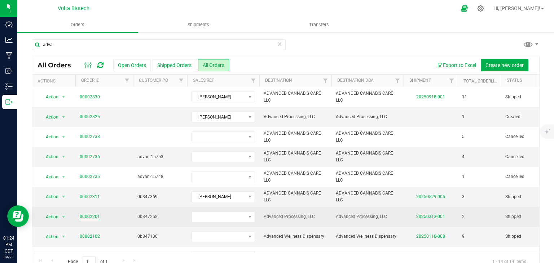
click at [95, 218] on link "00002201" at bounding box center [90, 217] width 20 height 7
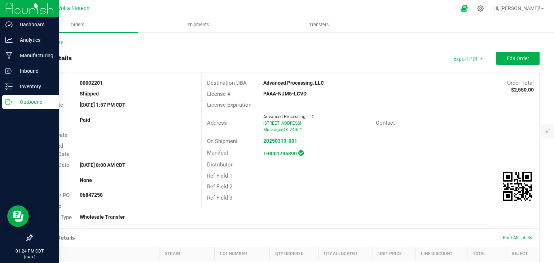
click at [12, 103] on icon at bounding box center [8, 102] width 7 height 7
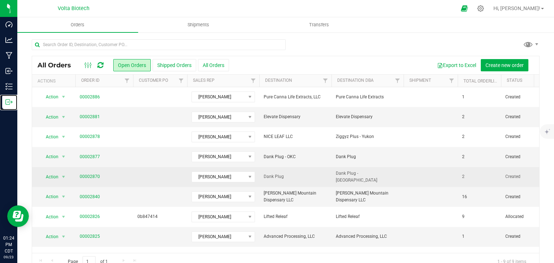
scroll to position [18, 0]
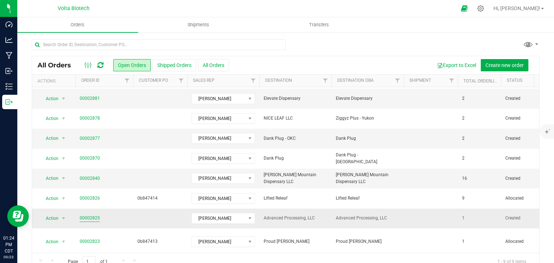
click at [93, 217] on link "00002825" at bounding box center [90, 218] width 20 height 7
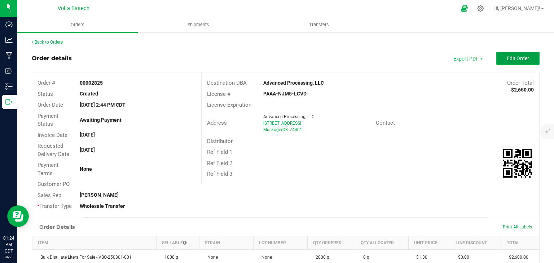
click at [508, 57] on span "Edit Order" at bounding box center [518, 59] width 22 height 6
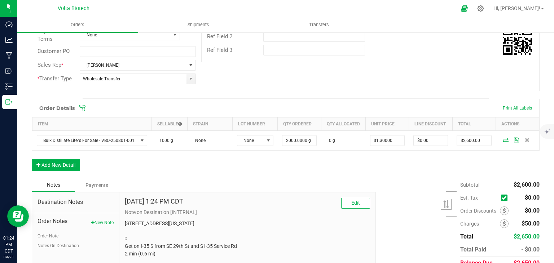
scroll to position [143, 0]
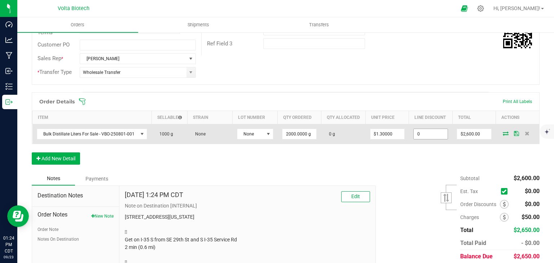
click at [435, 138] on input "0" at bounding box center [431, 134] width 34 height 10
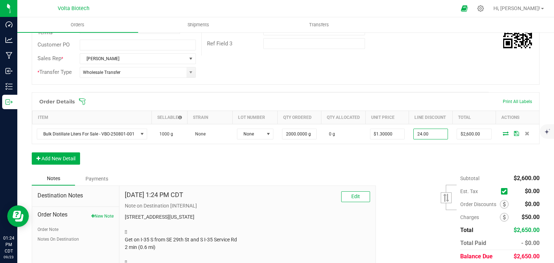
type input "$24.00"
type input "$2,576.00"
click at [435, 170] on div "Order Details Print All Labels Item Sellable Strain Lot Number Qty Ordered Qty …" at bounding box center [286, 132] width 508 height 80
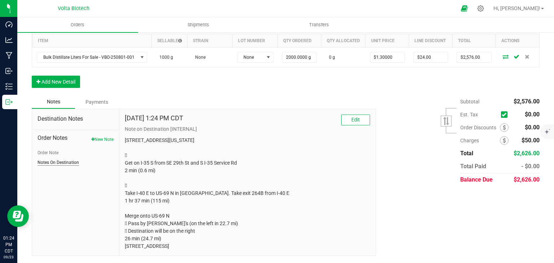
click at [75, 160] on button "Notes On Destination" at bounding box center [59, 163] width 42 height 6
click at [51, 150] on button "Order Note" at bounding box center [48, 153] width 21 height 6
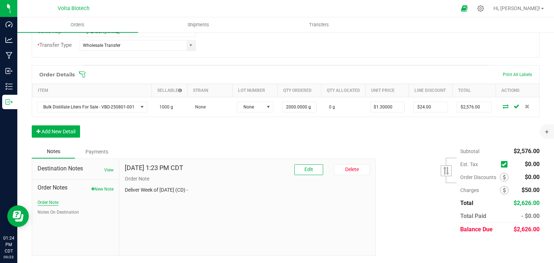
scroll to position [174, 0]
drag, startPoint x: 311, startPoint y: 169, endPoint x: 310, endPoint y: 176, distance: 7.2
click at [310, 176] on p "Order Note" at bounding box center [247, 179] width 245 height 8
click at [306, 170] on span "Edit" at bounding box center [309, 170] width 9 height 6
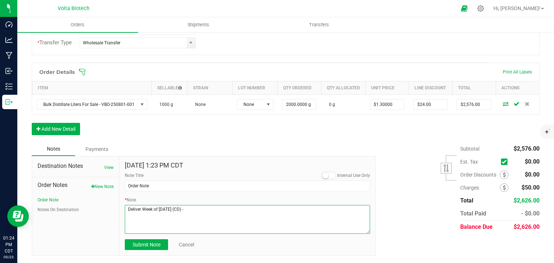
click at [225, 216] on textarea "* Note" at bounding box center [247, 219] width 245 height 29
type textarea "Deliver Week of [DATE] (CD) - Previous Liter purchased was 20g light - Discount…"
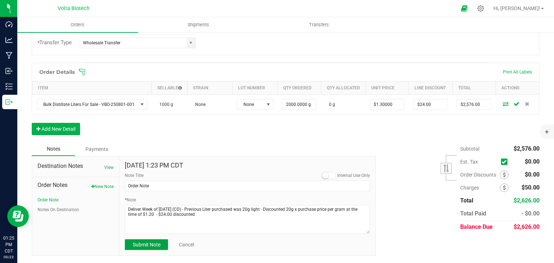
click at [154, 246] on span "Submit Note" at bounding box center [147, 245] width 28 height 6
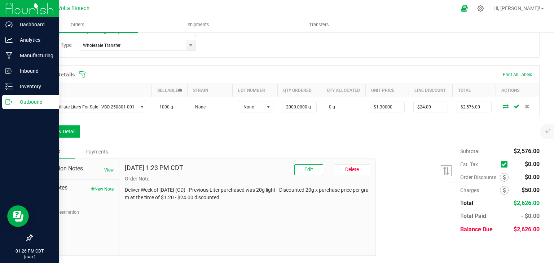
click at [6, 98] on div "Outbound" at bounding box center [30, 102] width 57 height 14
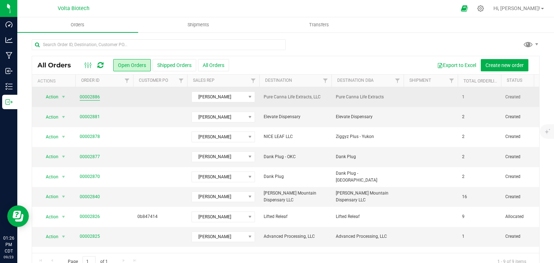
click at [93, 100] on link "00002886" at bounding box center [90, 97] width 20 height 7
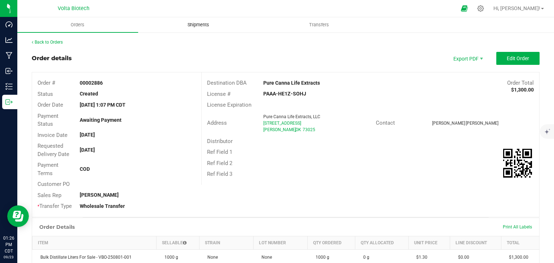
click at [210, 26] on span "Shipments" at bounding box center [198, 25] width 41 height 6
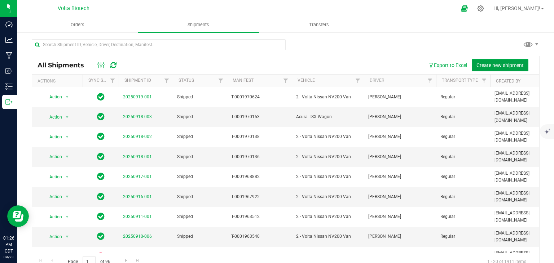
click at [486, 63] on span "Create new shipment" at bounding box center [500, 65] width 47 height 6
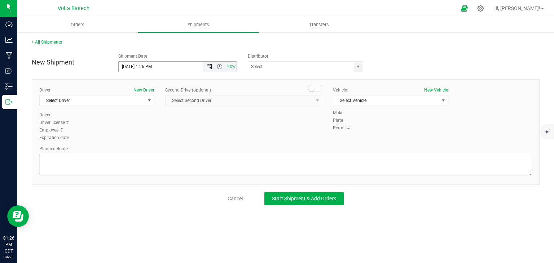
click at [205, 67] on span "Open the date view" at bounding box center [209, 67] width 12 height 6
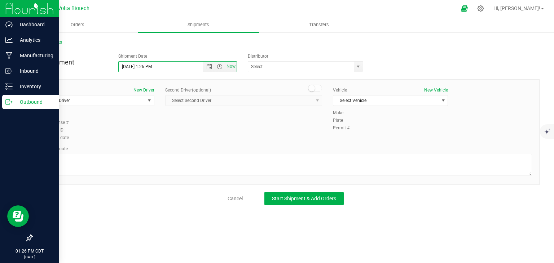
click at [6, 100] on icon at bounding box center [8, 102] width 4 height 5
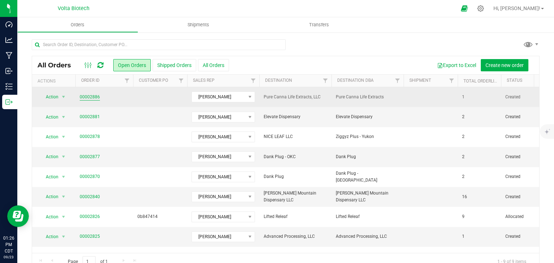
click at [87, 97] on link "00002886" at bounding box center [90, 97] width 20 height 7
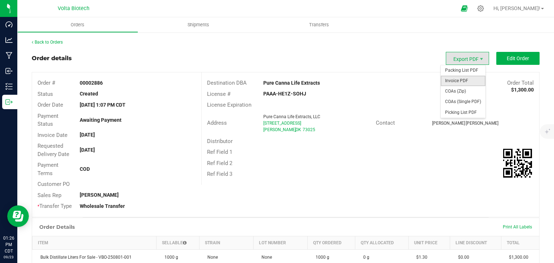
click at [462, 80] on span "Invoice PDF" at bounding box center [463, 81] width 45 height 10
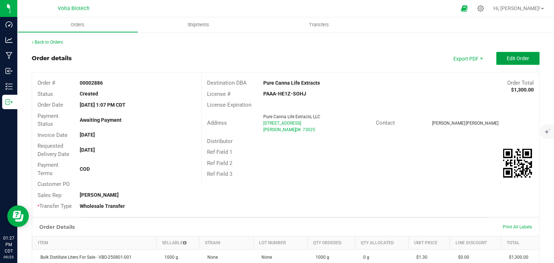
click at [516, 57] on span "Edit Order" at bounding box center [518, 59] width 22 height 6
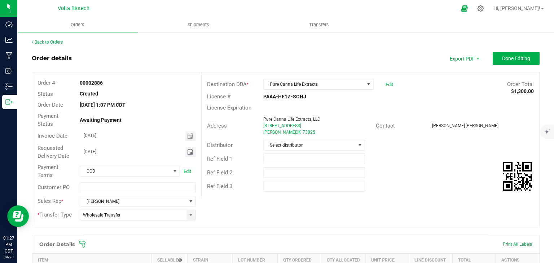
click at [189, 151] on span "Toggle calendar" at bounding box center [190, 152] width 6 height 6
click at [166, 98] on div "Status Created" at bounding box center [116, 94] width 169 height 11
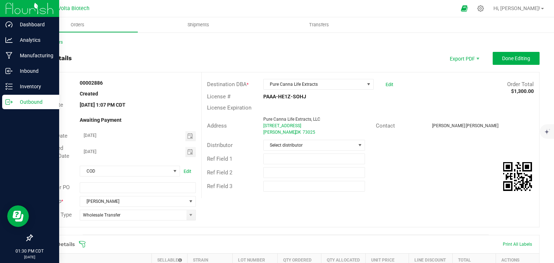
click at [9, 103] on icon at bounding box center [8, 102] width 7 height 7
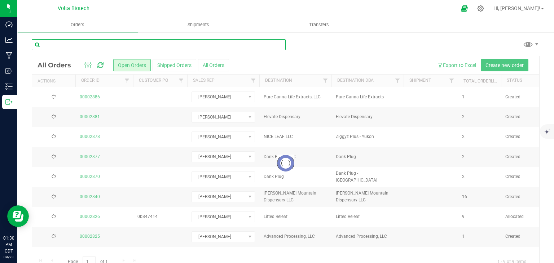
click at [122, 46] on input "text" at bounding box center [159, 44] width 254 height 11
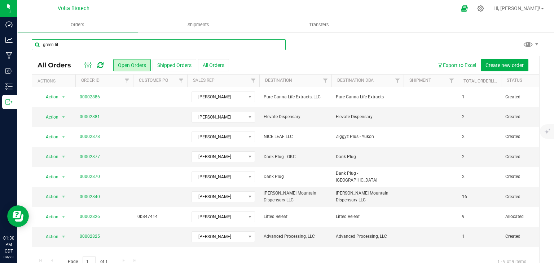
type input "green lil"
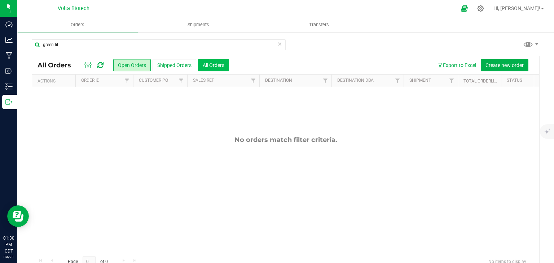
click at [219, 60] on button "All Orders" at bounding box center [213, 65] width 31 height 12
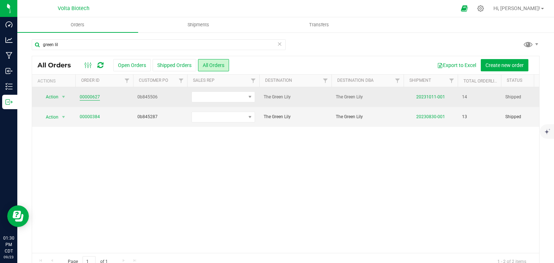
click at [95, 96] on link "00000627" at bounding box center [90, 97] width 20 height 7
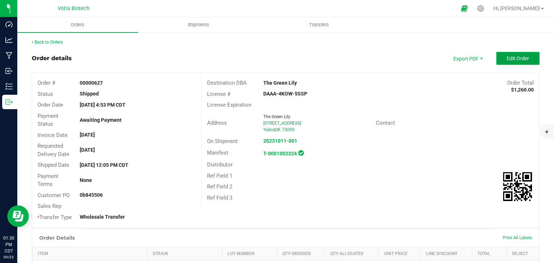
click at [507, 56] on span "Edit Order" at bounding box center [518, 59] width 22 height 6
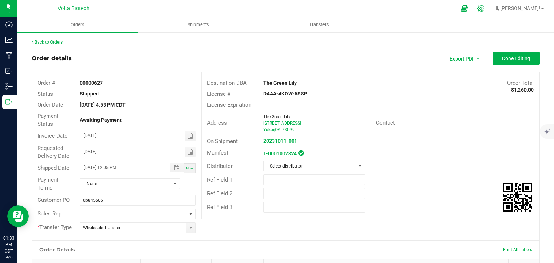
click at [485, 10] on icon at bounding box center [481, 9] width 8 height 8
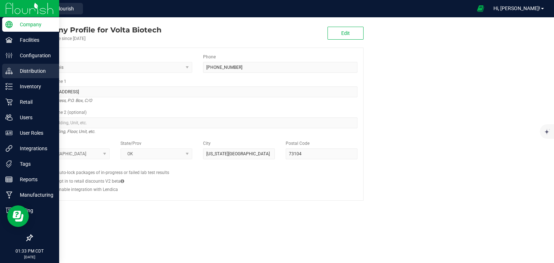
click at [25, 74] on p "Distribution" at bounding box center [34, 71] width 43 height 9
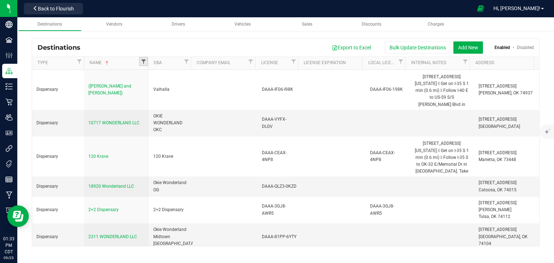
click at [143, 61] on span "Filter" at bounding box center [144, 62] width 6 height 6
click at [230, 63] on link "Company Email" at bounding box center [222, 63] width 50 height 6
click at [144, 62] on span "Filter" at bounding box center [144, 62] width 6 height 6
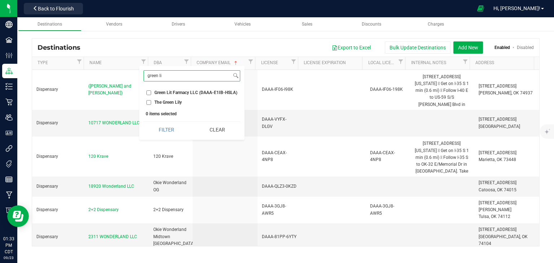
type input "green li"
click at [149, 103] on input "The Green Lily" at bounding box center [149, 102] width 5 height 5
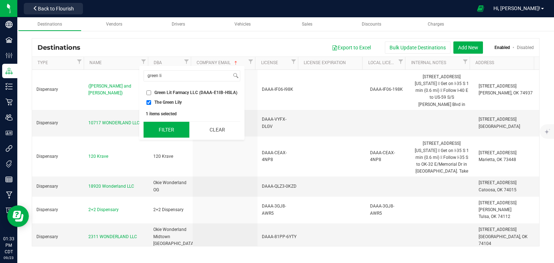
click at [168, 133] on button "Filter" at bounding box center [167, 130] width 46 height 16
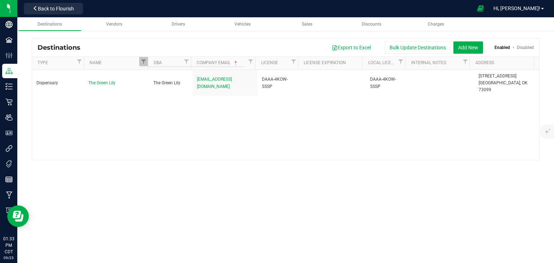
checkbox input "true"
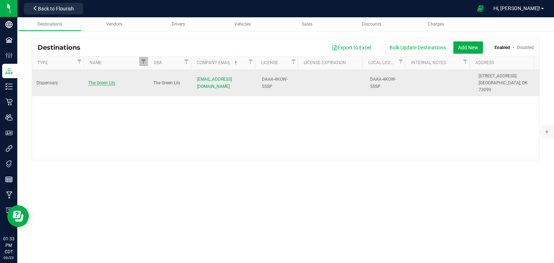
click at [100, 80] on span "The Green Lily" at bounding box center [101, 82] width 27 height 5
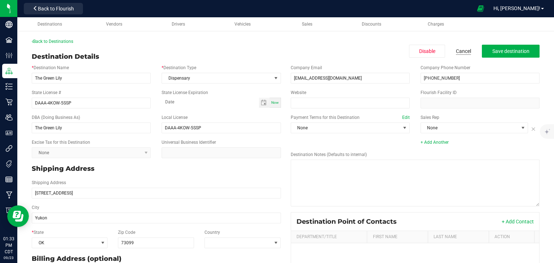
click at [461, 51] on link "Cancel" at bounding box center [463, 51] width 15 height 7
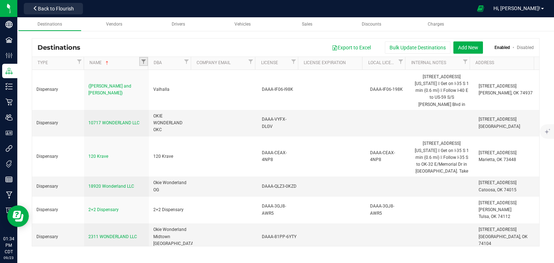
click at [144, 58] on link "Filter" at bounding box center [143, 61] width 9 height 9
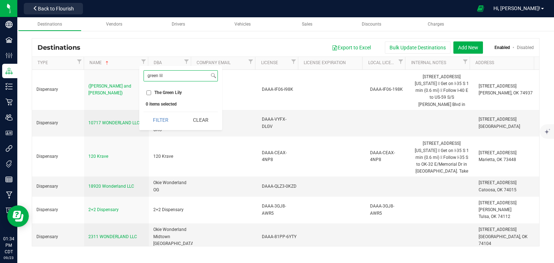
type input "green lil"
click at [160, 92] on span "The Green Lily" at bounding box center [167, 93] width 27 height 4
click at [151, 92] on input "The Green Lily" at bounding box center [149, 93] width 5 height 5
click at [165, 119] on button "Filter" at bounding box center [161, 120] width 35 height 16
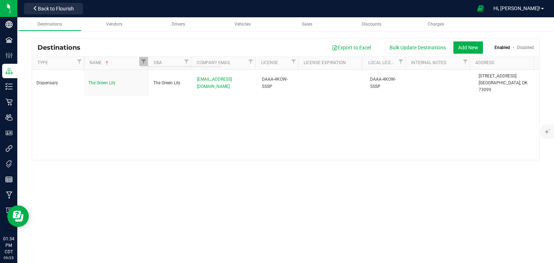
checkbox input "true"
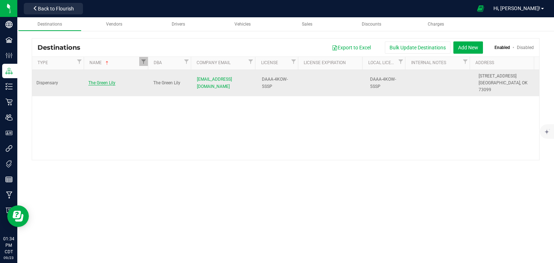
click at [101, 80] on span "The Green Lily" at bounding box center [101, 82] width 27 height 5
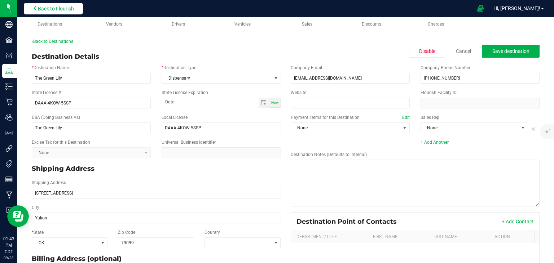
click at [65, 10] on span "Back to Flourish" at bounding box center [56, 9] width 36 height 6
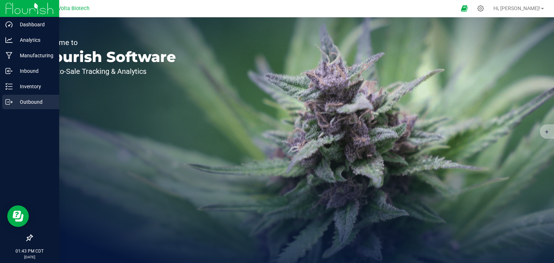
click at [9, 103] on icon at bounding box center [8, 102] width 7 height 7
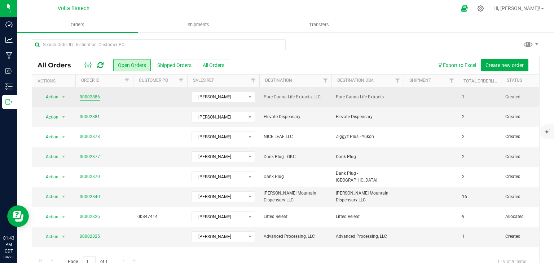
click at [85, 95] on link "00002886" at bounding box center [90, 97] width 20 height 7
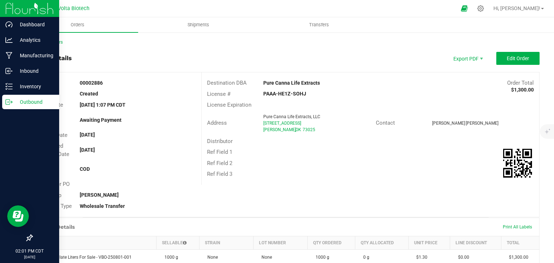
click at [12, 104] on icon at bounding box center [8, 102] width 7 height 7
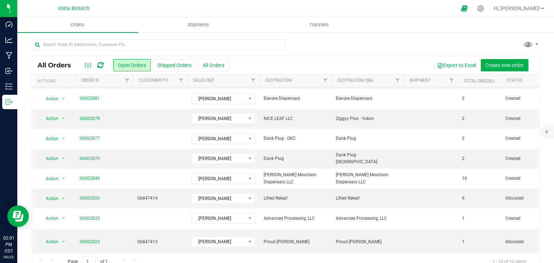
scroll to position [38, 0]
click at [217, 66] on button "All Orders" at bounding box center [213, 65] width 31 height 12
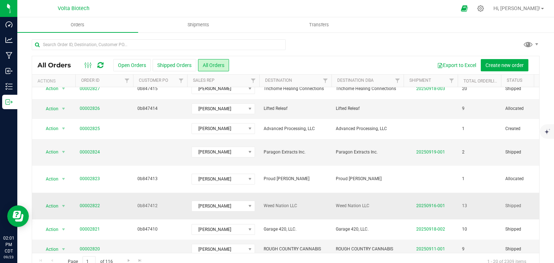
scroll to position [238, 0]
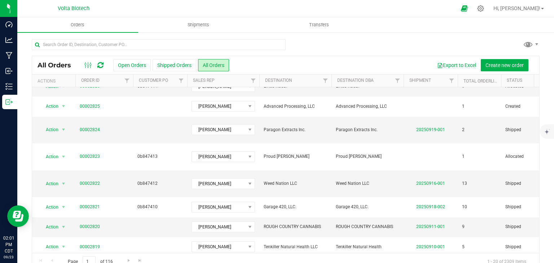
click at [88, 263] on link "00002818" at bounding box center [90, 267] width 20 height 7
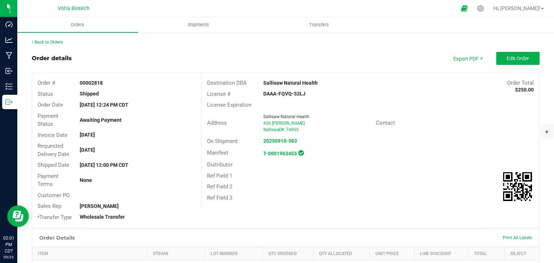
scroll to position [19, 0]
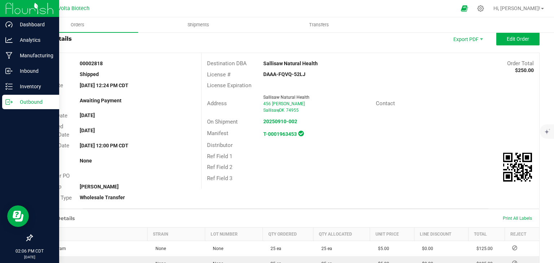
click at [4, 103] on div "Outbound" at bounding box center [30, 102] width 57 height 14
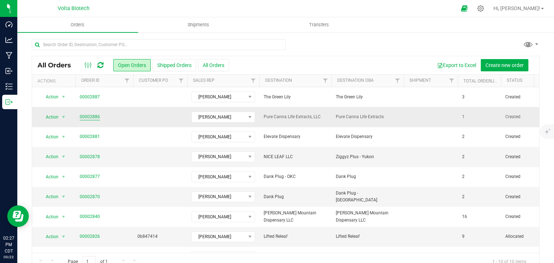
click at [83, 117] on link "00002886" at bounding box center [90, 117] width 20 height 7
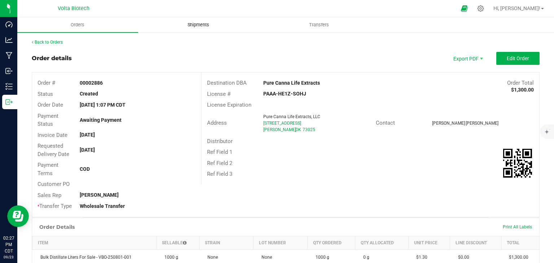
click at [199, 27] on span "Shipments" at bounding box center [198, 25] width 41 height 6
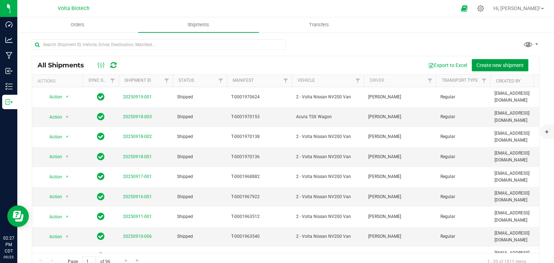
click at [479, 65] on span "Create new shipment" at bounding box center [500, 65] width 47 height 6
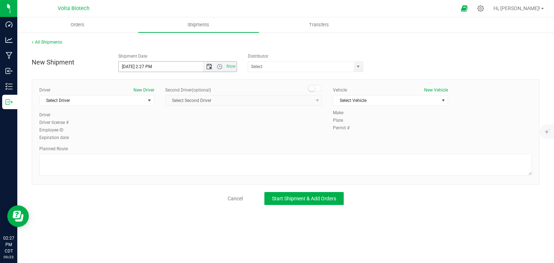
click at [210, 66] on span "Open the date view" at bounding box center [209, 67] width 6 height 6
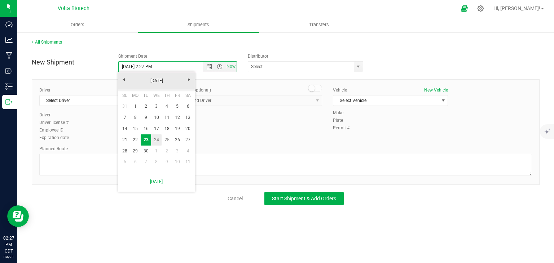
click at [157, 139] on link "24" at bounding box center [156, 140] width 10 height 11
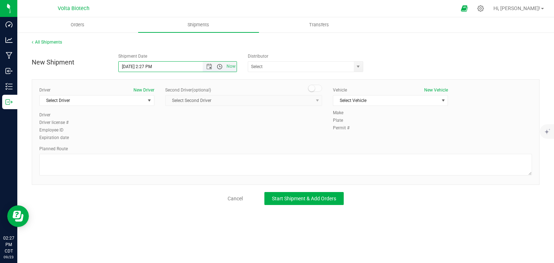
click at [217, 68] on span "Open the time view" at bounding box center [220, 67] width 6 height 6
click at [140, 124] on li "10:00 AM" at bounding box center [178, 125] width 118 height 9
type input "[DATE] 10:00 AM"
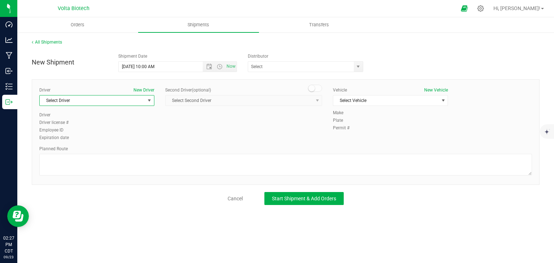
click at [128, 104] on span "Select Driver" at bounding box center [92, 101] width 105 height 10
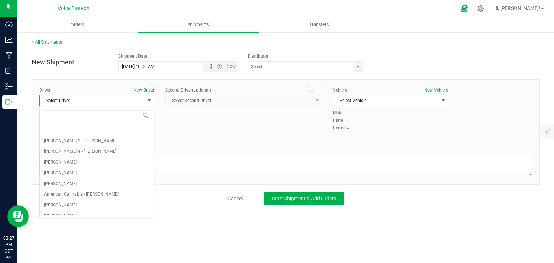
click at [141, 88] on button "New Driver" at bounding box center [144, 90] width 21 height 6
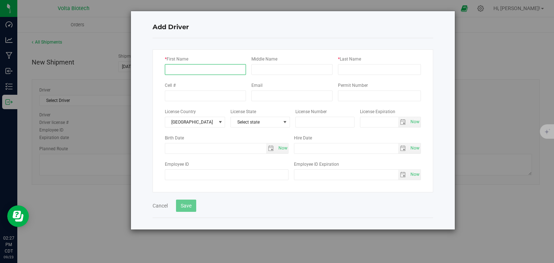
click at [177, 67] on input "* First Name" at bounding box center [205, 69] width 81 height 11
type input "[PERSON_NAME]"
type input "A"
type input "[PERSON_NAME]"
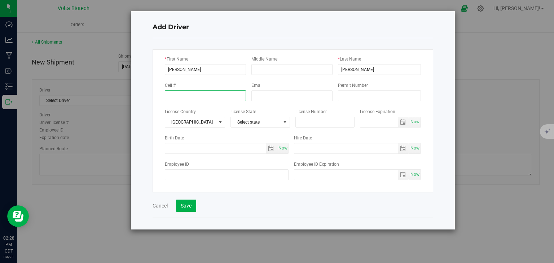
click at [189, 96] on input "tel" at bounding box center [205, 96] width 81 height 11
paste input "[PHONE_NUMBER]"
type input "[PHONE_NUMBER]"
click at [349, 99] on input "Permit Number" at bounding box center [379, 96] width 83 height 11
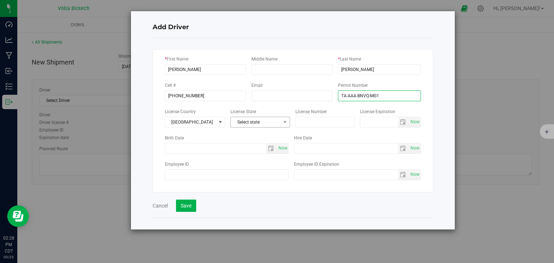
type input "TA-AAA-BNVQ-MG1"
click at [273, 122] on span "Select state" at bounding box center [256, 122] width 50 height 10
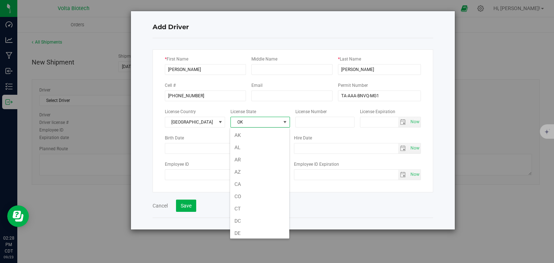
scroll to position [341, 0]
click at [246, 231] on li "OK" at bounding box center [259, 236] width 59 height 12
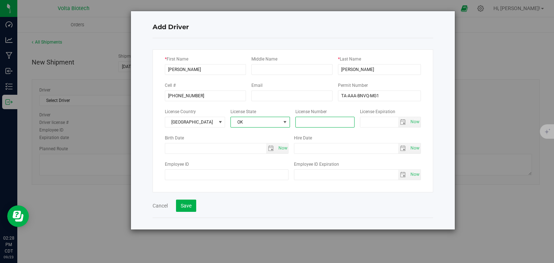
click at [313, 123] on input "text" at bounding box center [326, 122] width 60 height 11
type input "N080252149"
drag, startPoint x: 392, startPoint y: 94, endPoint x: 188, endPoint y: 207, distance: 233.0
click at [188, 207] on button "Save" at bounding box center [186, 206] width 20 height 12
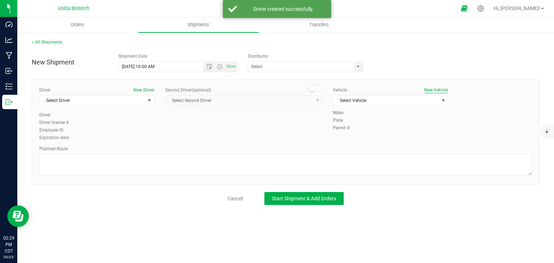
click at [430, 88] on button "New Vehicle" at bounding box center [436, 90] width 24 height 6
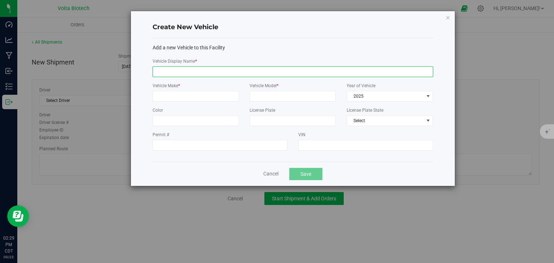
click at [237, 69] on input "Vehicle Display Name *" at bounding box center [293, 71] width 281 height 11
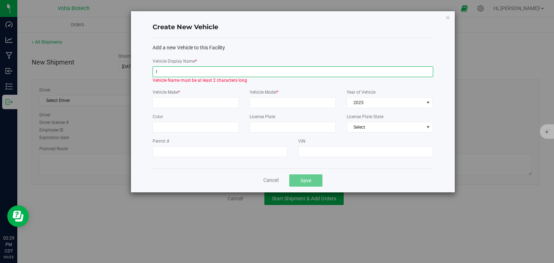
click at [237, 69] on input "I" at bounding box center [293, 71] width 281 height 11
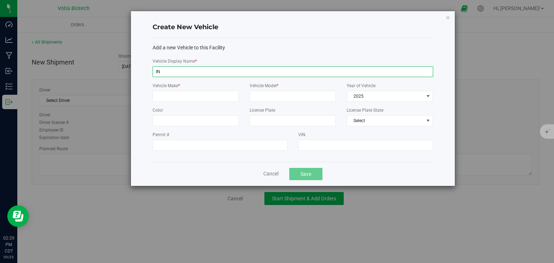
type input "I"
type input "p"
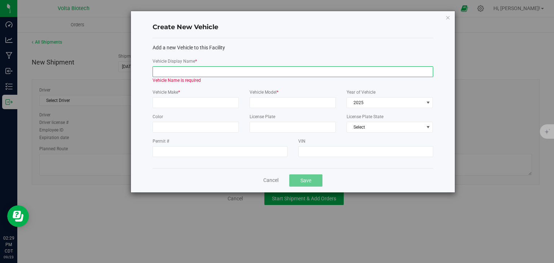
type input "i"
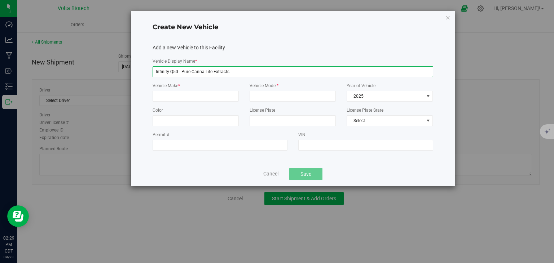
type input "Infinity Q50 - Pure Canna Life Extracts"
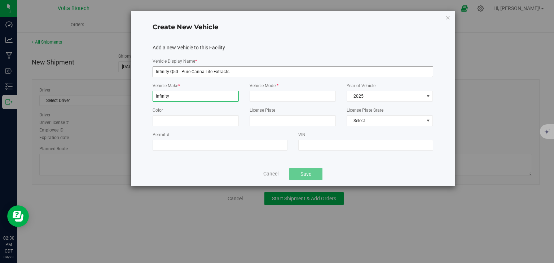
type input "Infinity"
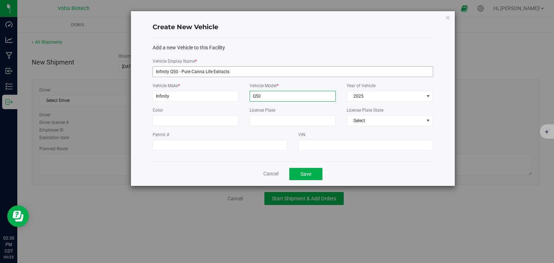
type input "Q50"
type input "White"
click at [354, 117] on span "Select" at bounding box center [385, 121] width 77 height 10
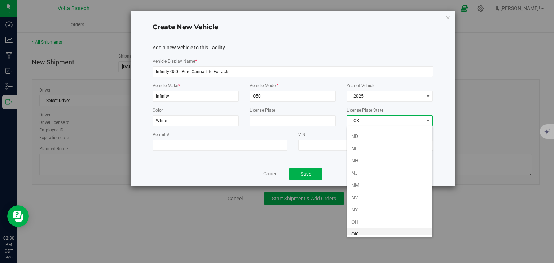
click at [361, 230] on li "OK" at bounding box center [390, 234] width 86 height 12
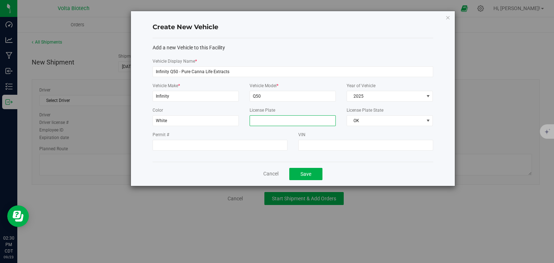
click at [293, 119] on input "License Plate" at bounding box center [293, 121] width 86 height 11
type input "KVU291"
click at [306, 174] on button "Save" at bounding box center [305, 174] width 33 height 12
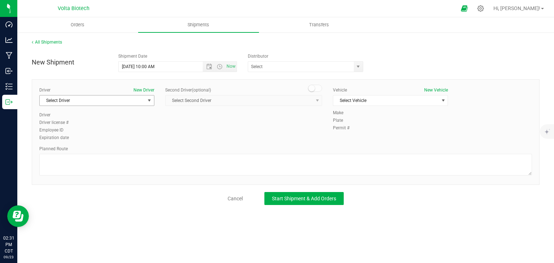
click at [123, 101] on span "Select Driver" at bounding box center [92, 101] width 105 height 10
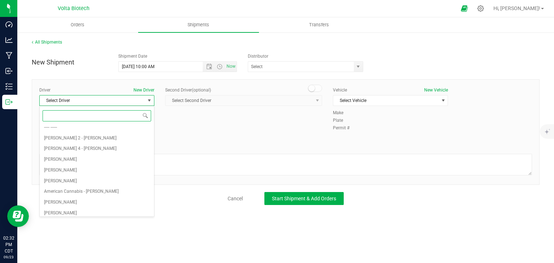
scroll to position [0, 0]
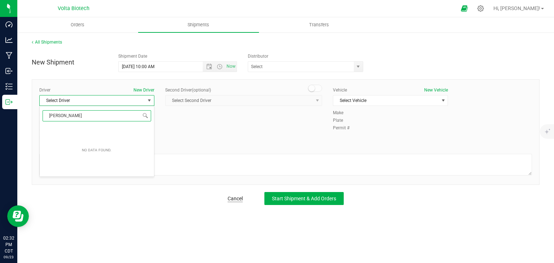
type input "[PERSON_NAME]"
click at [230, 200] on link "Cancel" at bounding box center [235, 198] width 15 height 7
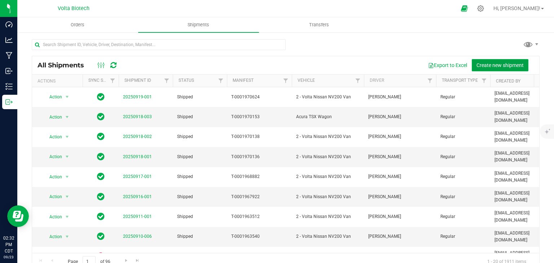
click at [477, 63] on span "Create new shipment" at bounding box center [500, 65] width 47 height 6
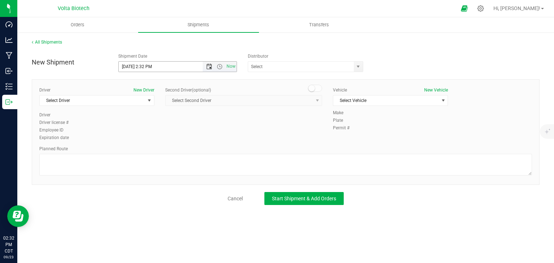
click at [210, 67] on span "Open the date view" at bounding box center [209, 67] width 6 height 6
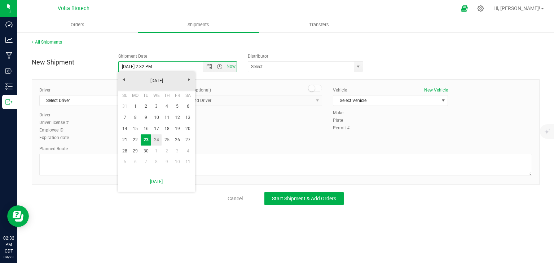
click at [154, 141] on link "24" at bounding box center [156, 140] width 10 height 11
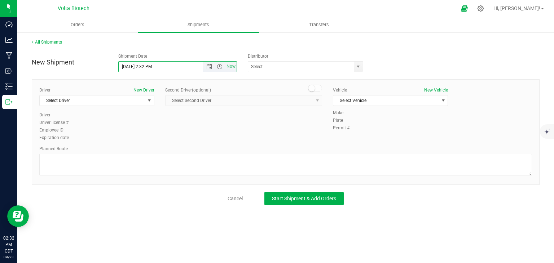
click at [219, 70] on span "Now" at bounding box center [220, 67] width 34 height 10
click at [218, 69] on span "Open the time view" at bounding box center [220, 67] width 6 height 6
click at [155, 119] on li "8:00 AM" at bounding box center [178, 117] width 118 height 9
type input "[DATE] 8:00 AM"
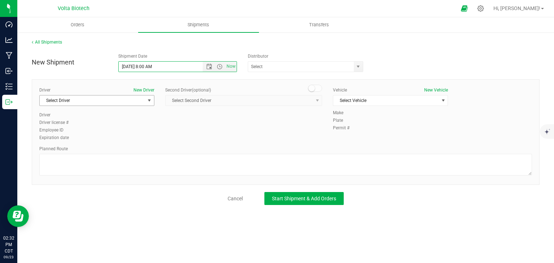
click at [127, 103] on span "Select Driver" at bounding box center [92, 101] width 105 height 10
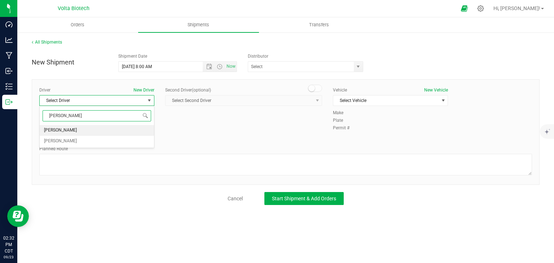
click at [101, 130] on li "[PERSON_NAME]" at bounding box center [97, 130] width 114 height 11
type input "[PERSON_NAME]"
click at [349, 101] on span "Select Vehicle" at bounding box center [386, 101] width 105 height 10
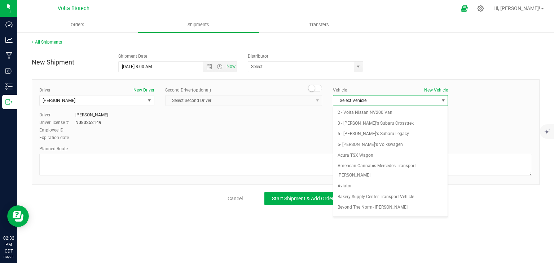
scroll to position [81, 0]
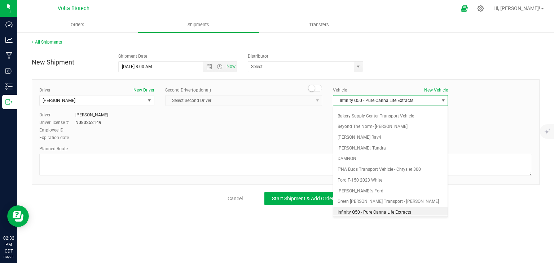
click at [364, 210] on li "Infinity Q50 - Pure Canna Life Extracts" at bounding box center [391, 213] width 114 height 11
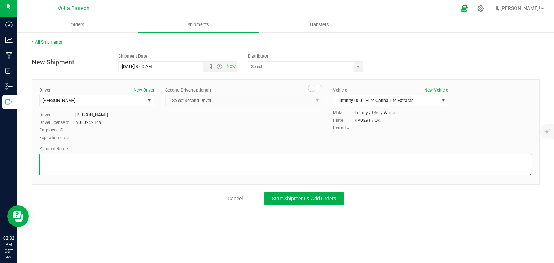
click at [287, 166] on textarea at bounding box center [285, 165] width 493 height 22
type textarea "-----"
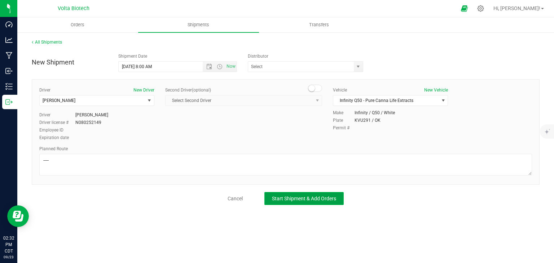
click at [325, 200] on span "Start Shipment & Add Orders" at bounding box center [304, 199] width 64 height 6
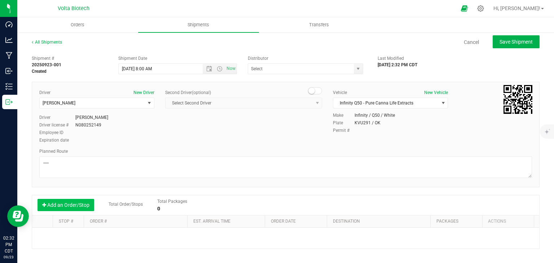
click at [67, 208] on button "Add an Order/Stop" at bounding box center [66, 205] width 57 height 12
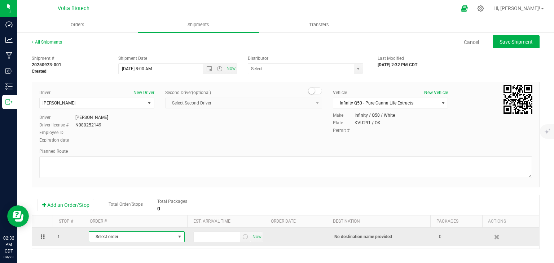
click at [125, 235] on span "Select order" at bounding box center [132, 237] width 86 height 10
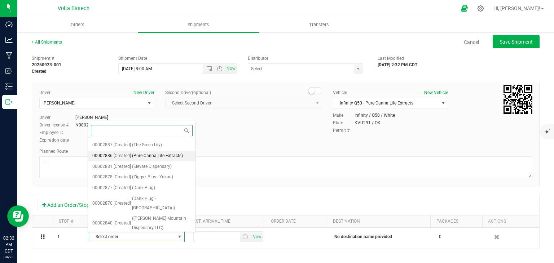
click at [148, 152] on span "(Pure Canna Life Extracts)" at bounding box center [157, 156] width 51 height 9
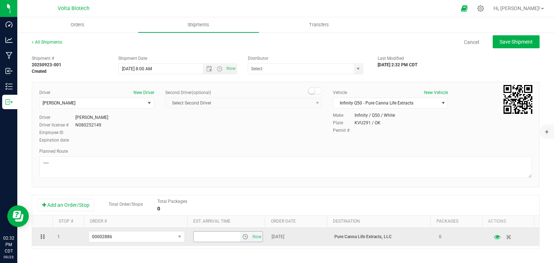
click at [243, 238] on span "select" at bounding box center [246, 237] width 6 height 6
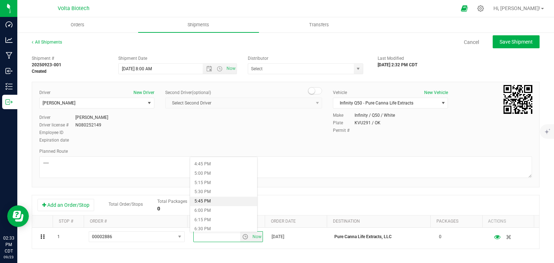
scroll to position [620, 0]
click at [234, 210] on li "6:00 PM" at bounding box center [223, 210] width 67 height 9
click at [515, 40] on span "Save Shipment" at bounding box center [516, 42] width 33 height 6
type input "[DATE] 1:00 PM"
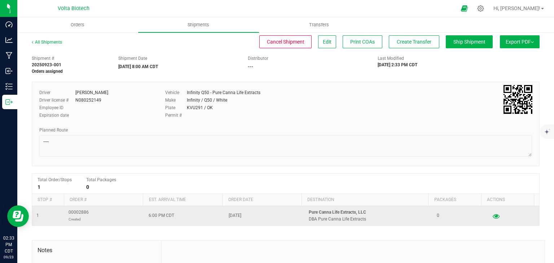
click at [493, 219] on icon "button" at bounding box center [496, 216] width 7 height 5
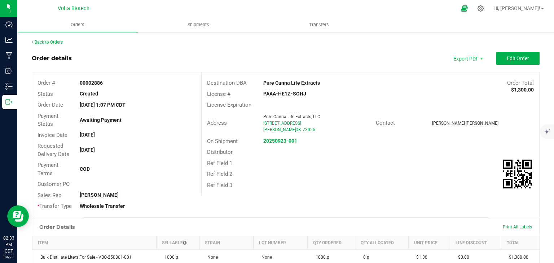
scroll to position [177, 0]
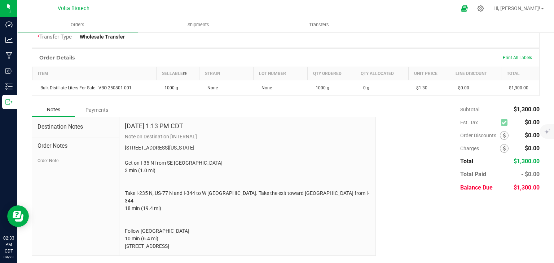
drag, startPoint x: 174, startPoint y: 252, endPoint x: 123, endPoint y: 138, distance: 124.9
click at [123, 138] on div "[DATE] 1:13 PM CDT Note on Destination [INTERNAL] [STREET_ADDRESS][US_STATE] Ge…" at bounding box center [247, 186] width 256 height 139
copy p "[STREET_ADDRESS][US_STATE] Get on I-35 N from SE [GEOGRAPHIC_DATA] 3 min (1.0 m…"
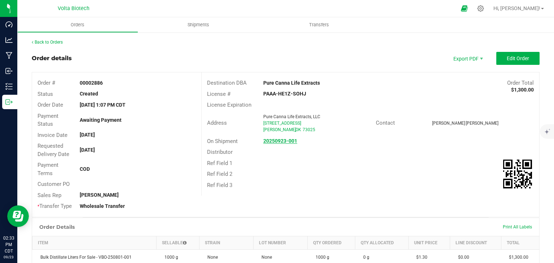
click at [284, 141] on strong "20250923-001" at bounding box center [280, 141] width 34 height 6
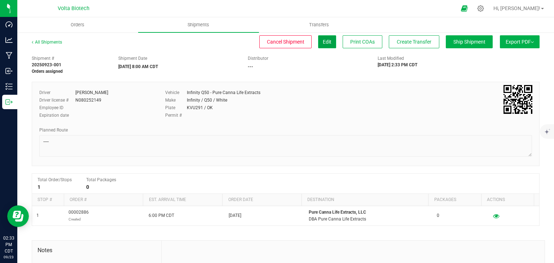
click at [324, 43] on span "Edit" at bounding box center [327, 42] width 9 height 6
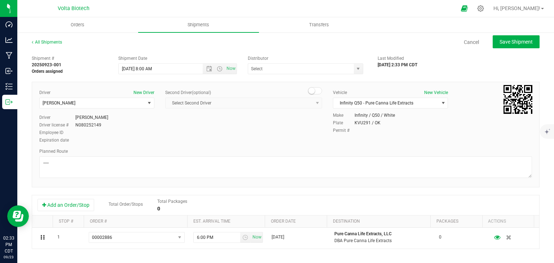
click at [144, 179] on div at bounding box center [285, 168] width 493 height 23
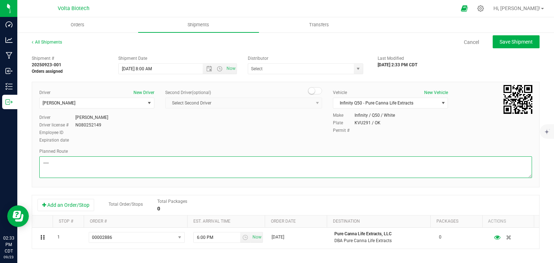
click at [131, 165] on textarea at bounding box center [285, 168] width 493 height 22
paste textarea "[STREET_ADDRESS][US_STATE] Get on I-35 N from SE [GEOGRAPHIC_DATA] 3 min (1.0 m…"
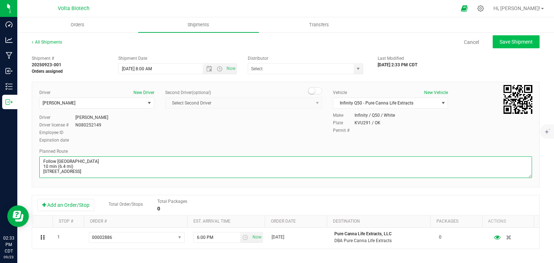
type textarea "[STREET_ADDRESS][US_STATE] Get on I-35 N from SE [GEOGRAPHIC_DATA] 3 min (1.0 m…"
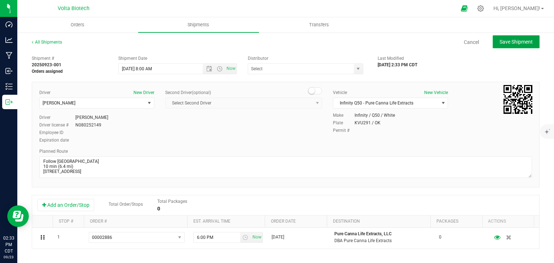
click at [508, 37] on button "Save Shipment" at bounding box center [516, 41] width 47 height 13
type input "[DATE] 1:00 PM"
